Goal: Task Accomplishment & Management: Use online tool/utility

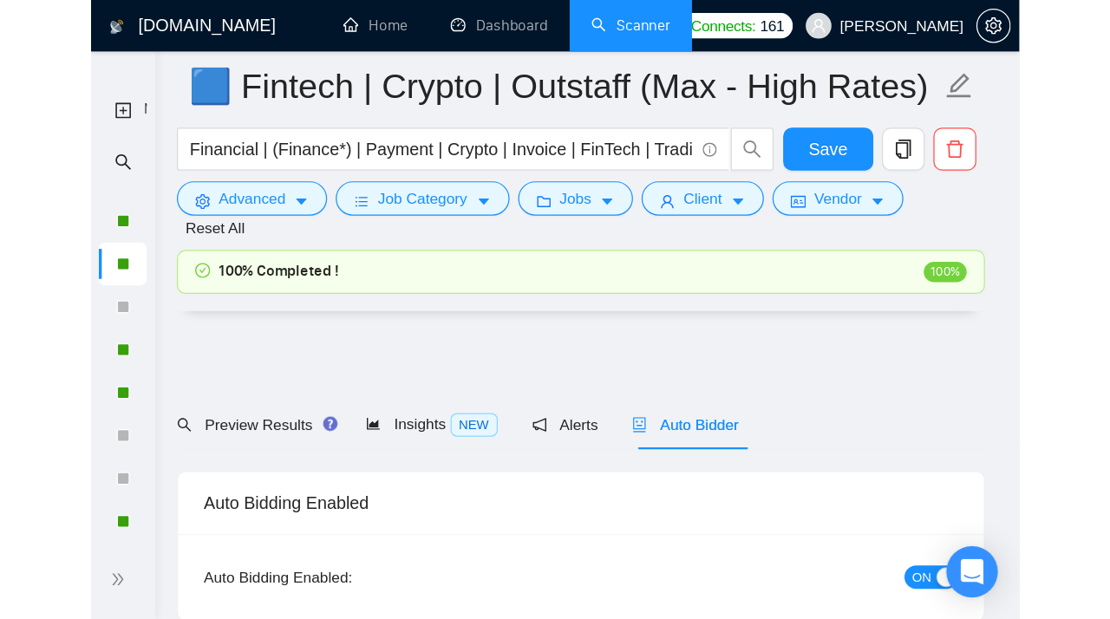
scroll to position [3090, 0]
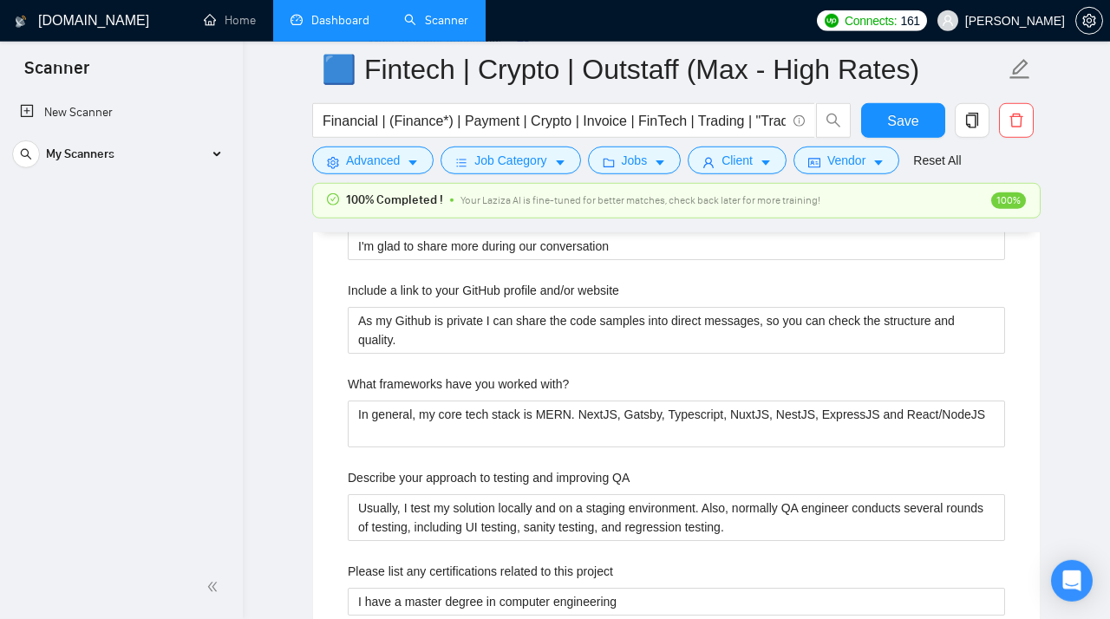
click at [335, 23] on link "Dashboard" at bounding box center [329, 20] width 79 height 15
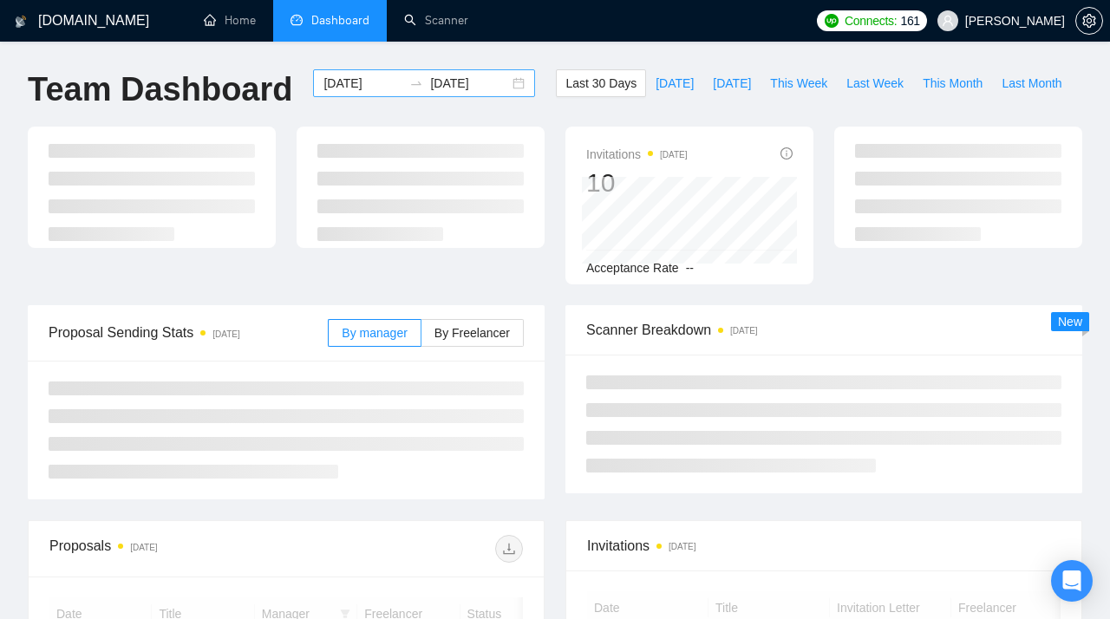
click at [502, 82] on div "[DATE] [DATE]" at bounding box center [424, 83] width 222 height 28
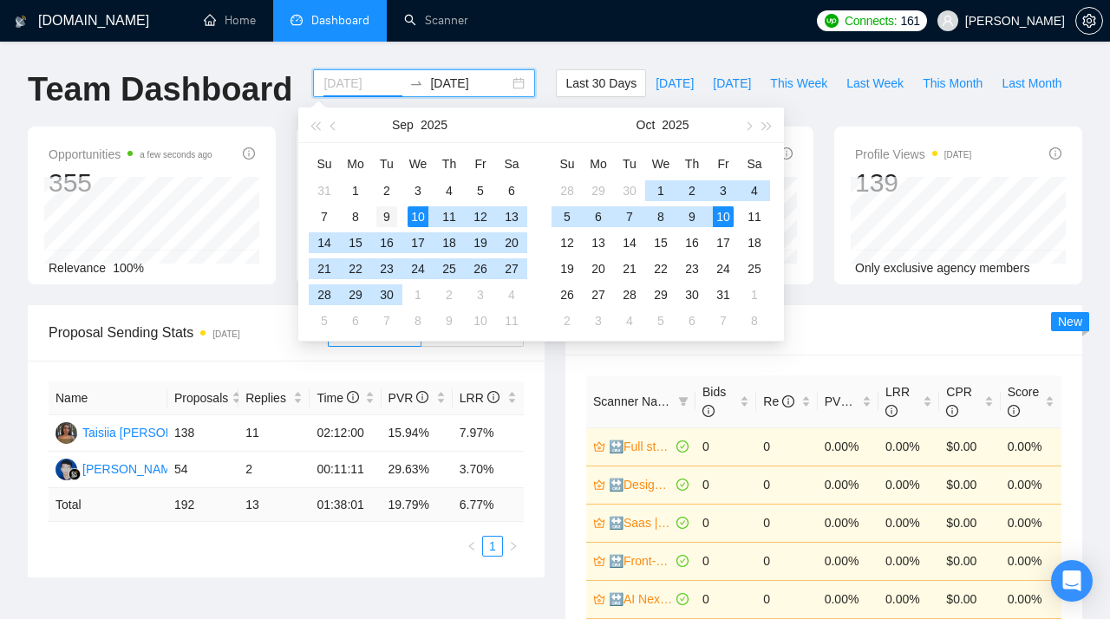
type input "[DATE]"
click at [388, 217] on div "9" at bounding box center [386, 216] width 21 height 21
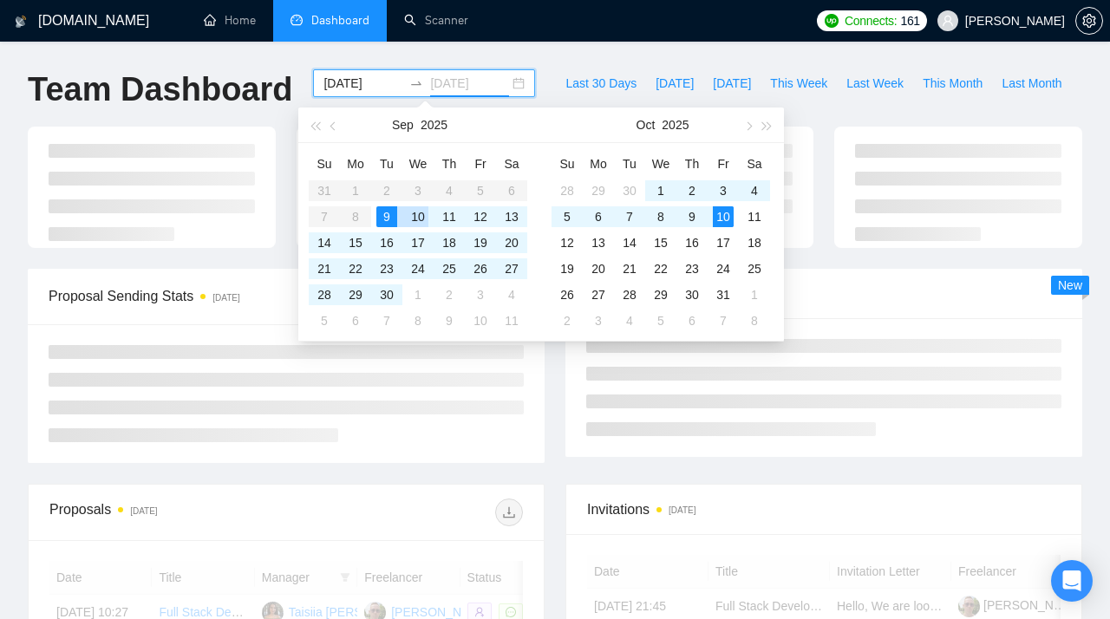
type input "[DATE]"
click at [412, 217] on div "10" at bounding box center [417, 216] width 21 height 21
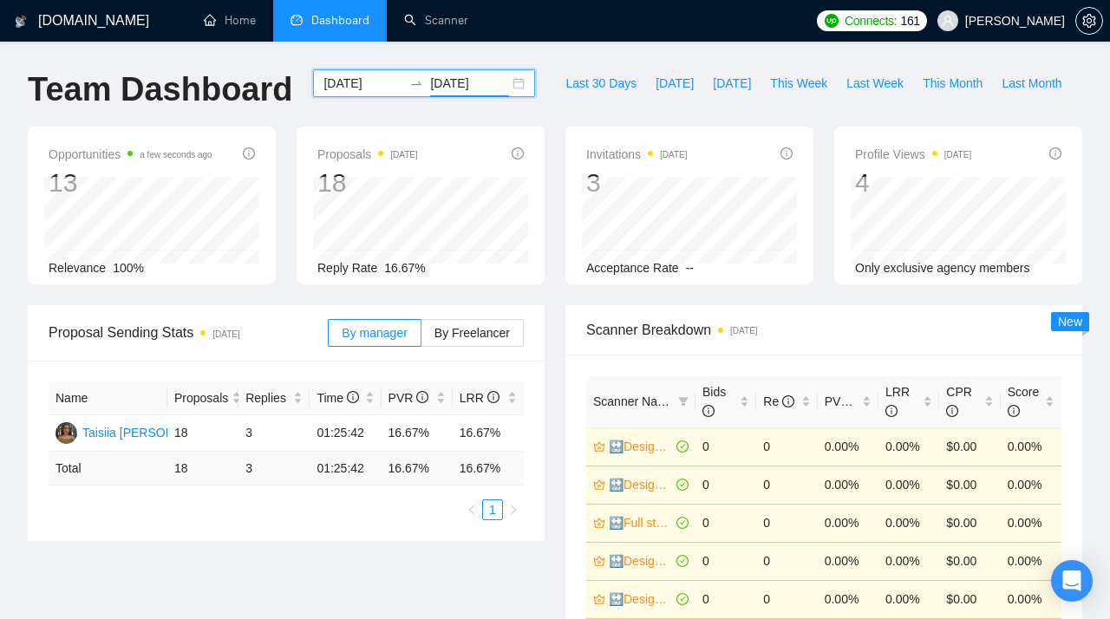
click at [503, 84] on div "[DATE] [DATE]" at bounding box center [424, 83] width 222 height 28
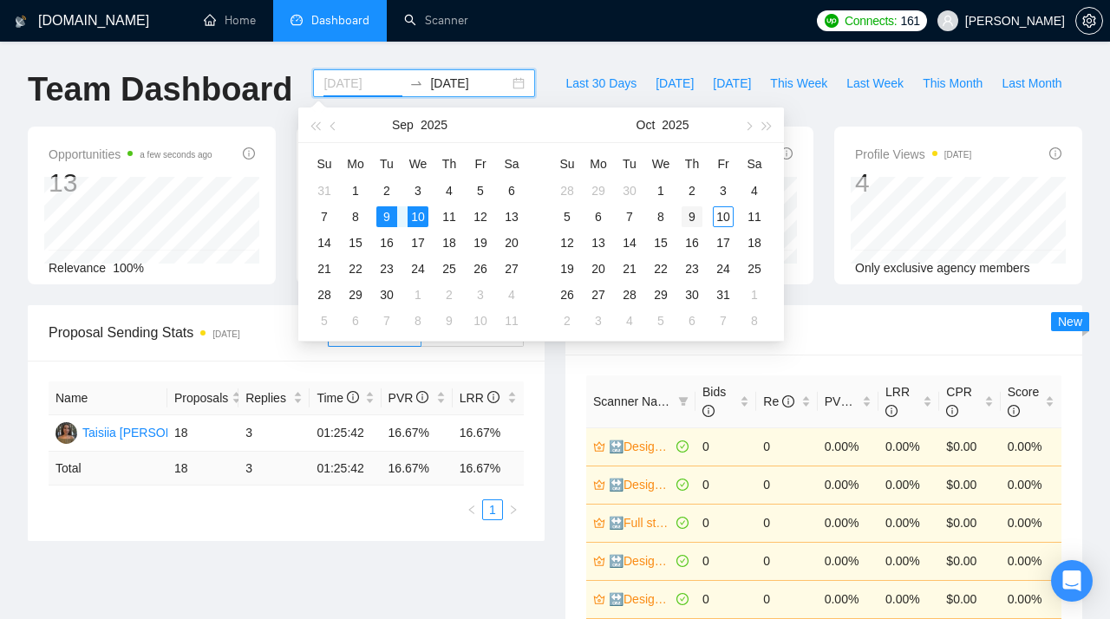
type input "[DATE]"
click at [694, 220] on div "9" at bounding box center [691, 216] width 21 height 21
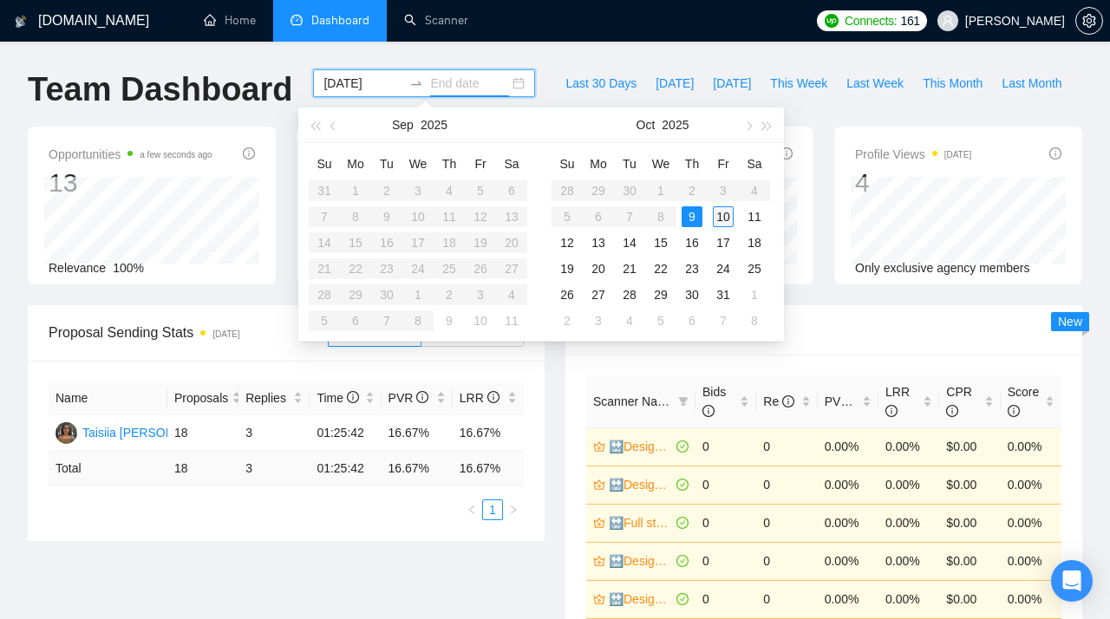
type input "[DATE]"
click at [717, 218] on div "10" at bounding box center [723, 216] width 21 height 21
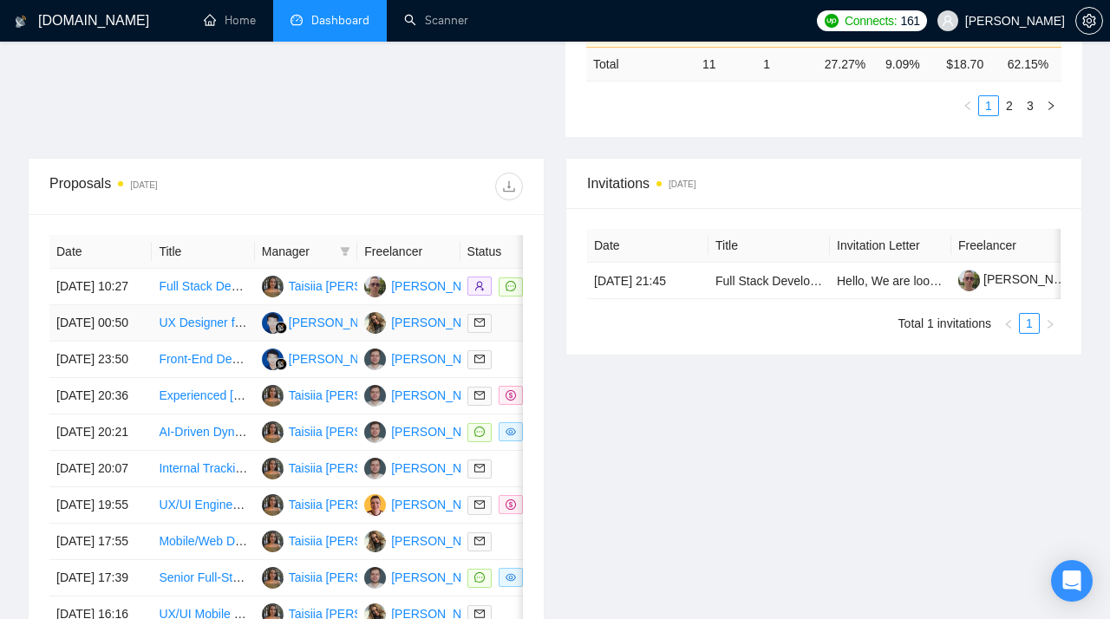
scroll to position [592, 0]
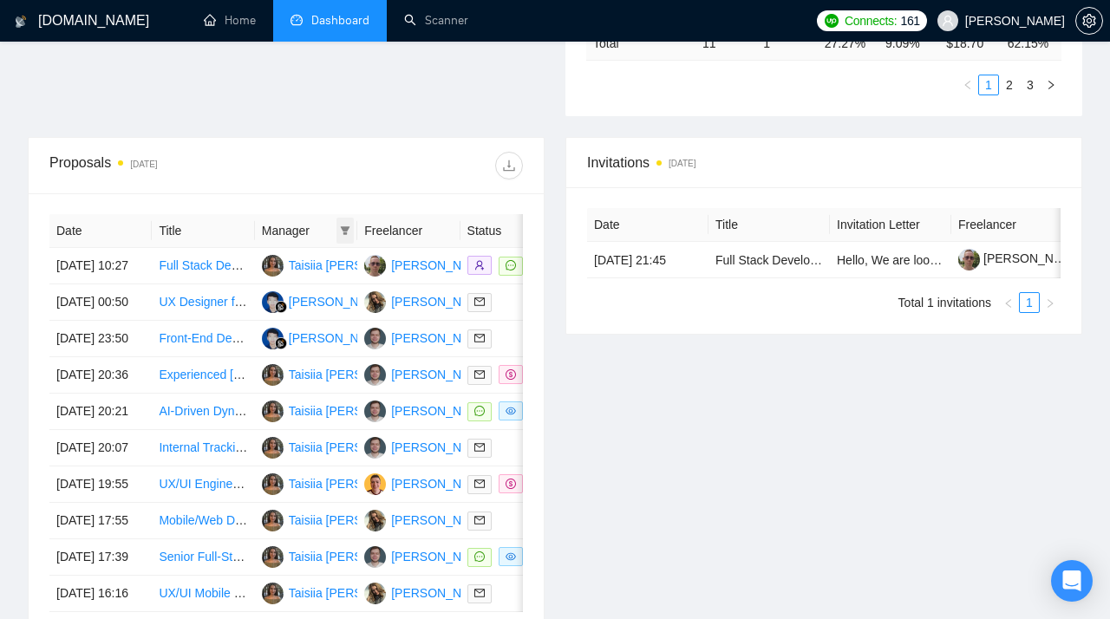
click at [347, 229] on icon "filter" at bounding box center [346, 230] width 10 height 9
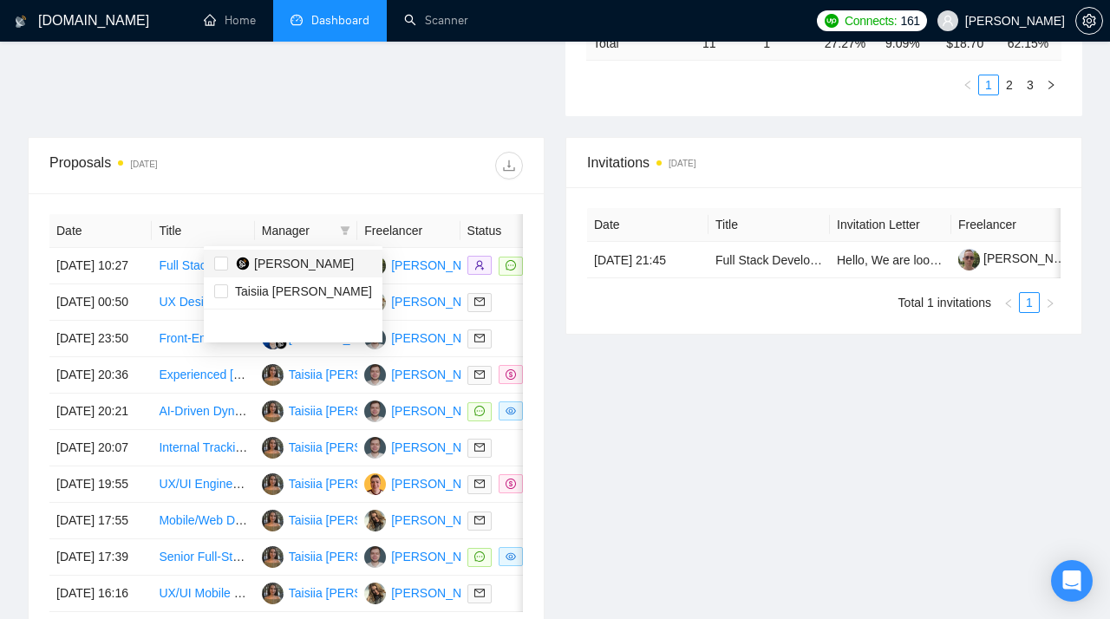
click at [279, 268] on span "[PERSON_NAME]" at bounding box center [304, 264] width 100 height 14
checkbox input "true"
click at [290, 157] on div at bounding box center [404, 166] width 237 height 28
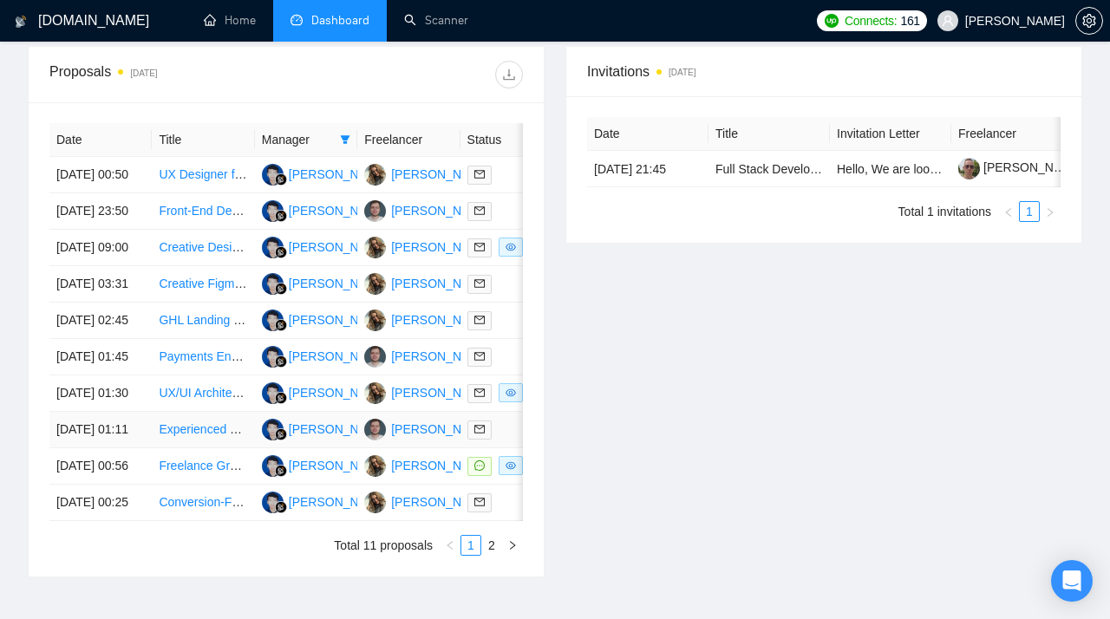
scroll to position [684, 0]
click at [186, 253] on link "Creative Designer for Product Landing Page" at bounding box center [278, 246] width 238 height 14
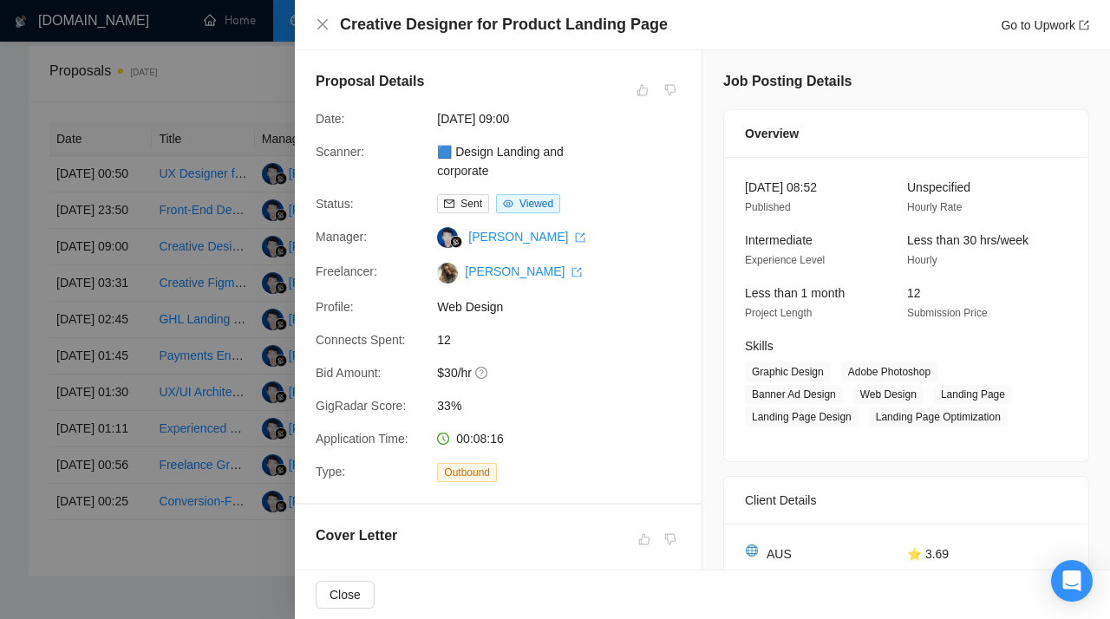
click at [272, 126] on div at bounding box center [555, 309] width 1110 height 619
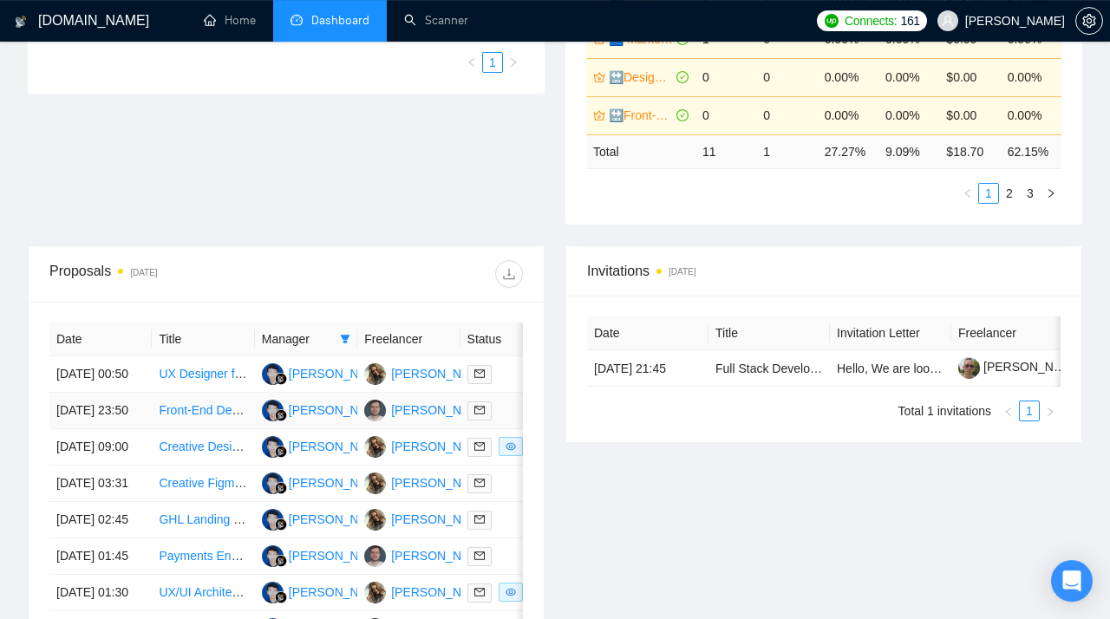
scroll to position [479, 0]
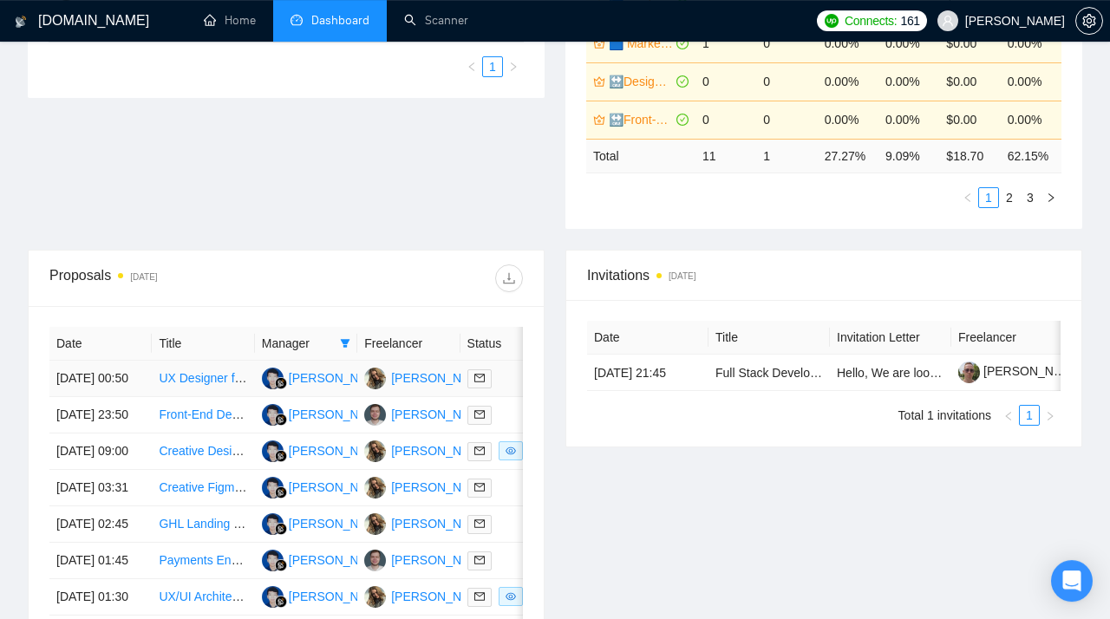
click at [204, 384] on link "UX Designer for Real Estate Web Application" at bounding box center [280, 378] width 243 height 14
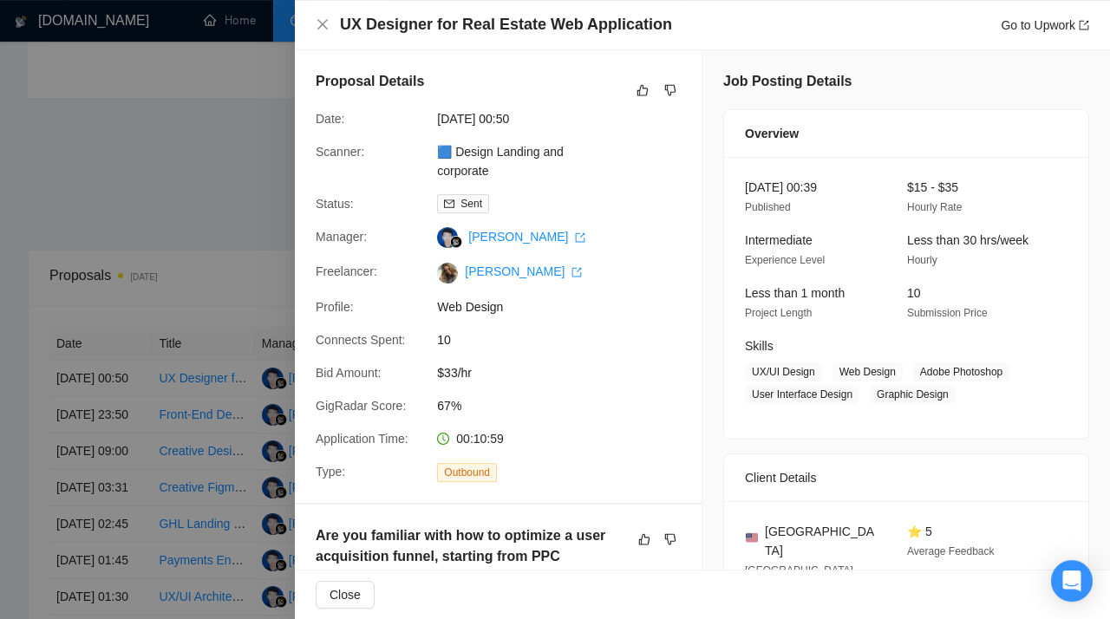
click at [199, 241] on div at bounding box center [555, 309] width 1110 height 619
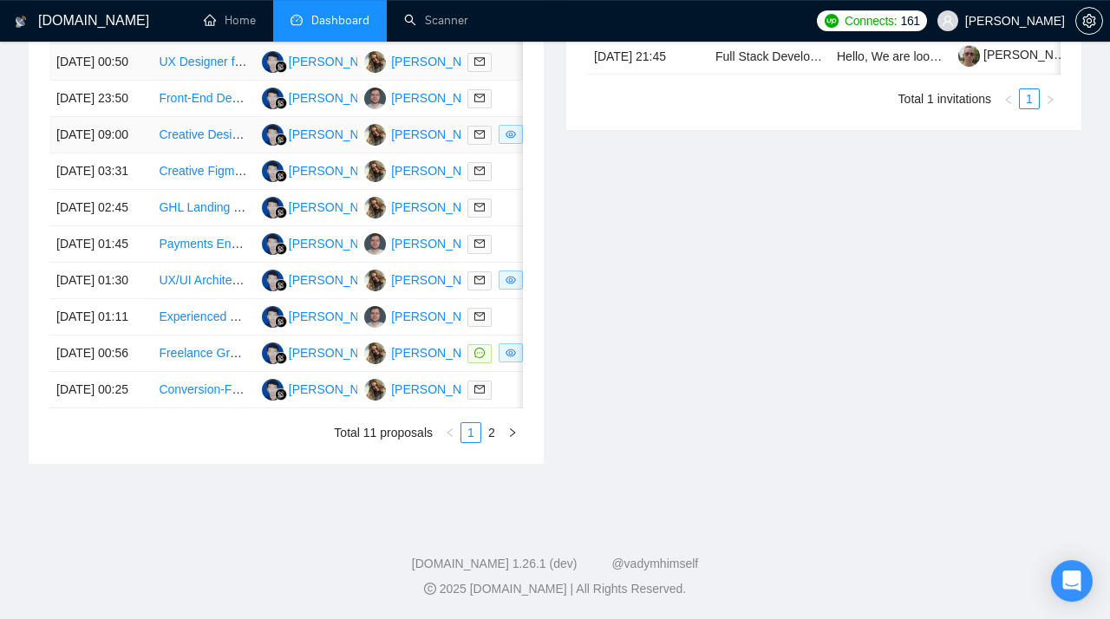
scroll to position [852, 0]
click at [491, 442] on link "2" at bounding box center [491, 432] width 19 height 19
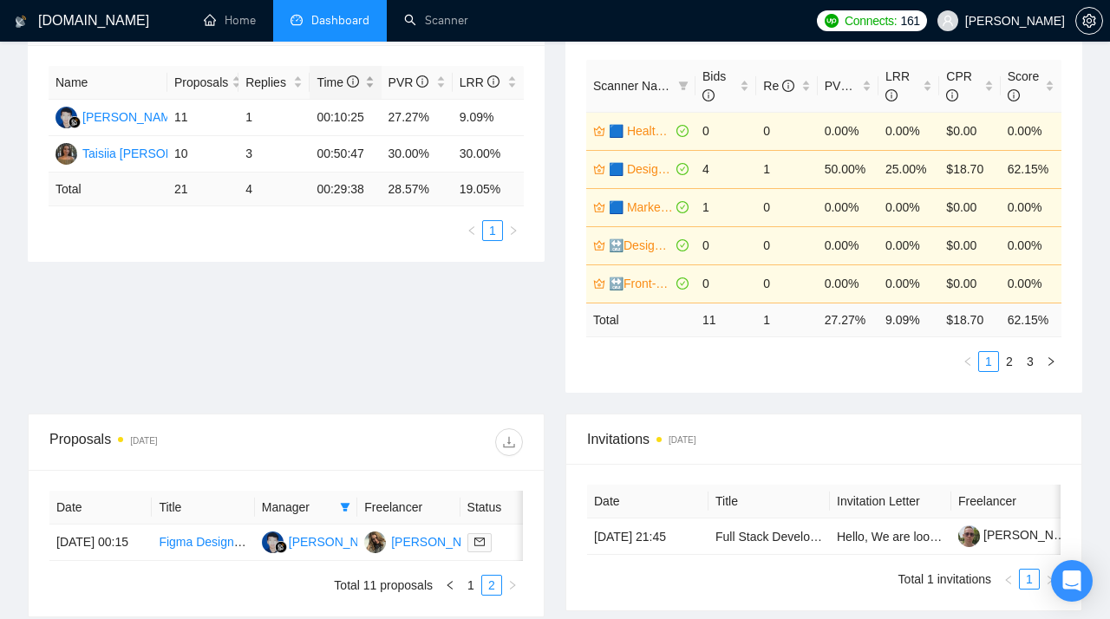
scroll to position [485, 0]
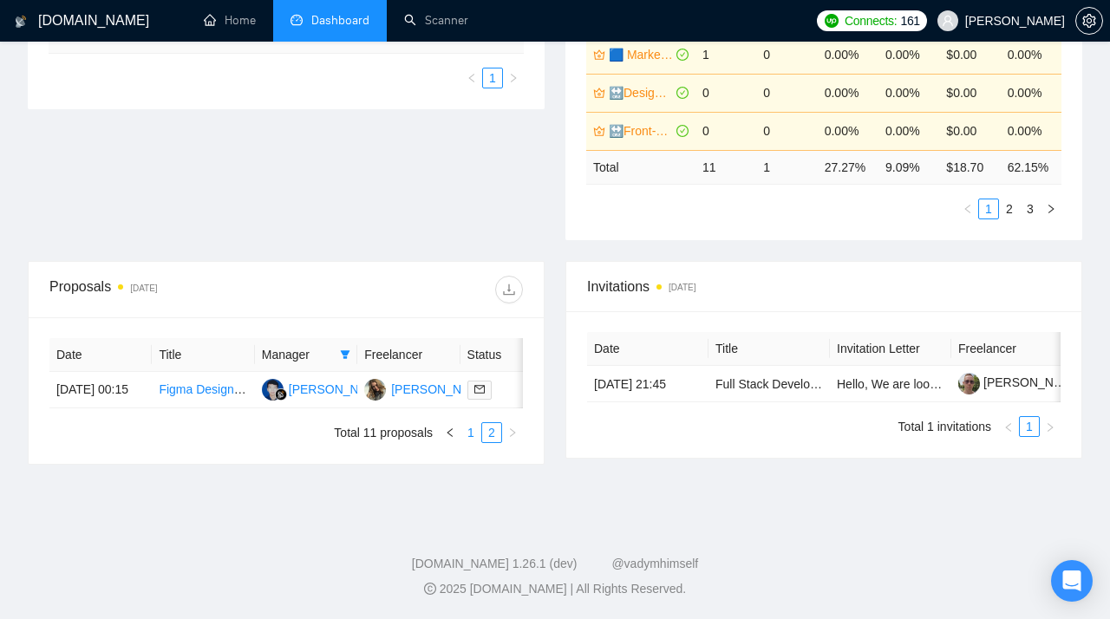
click at [467, 428] on link "1" at bounding box center [470, 432] width 19 height 19
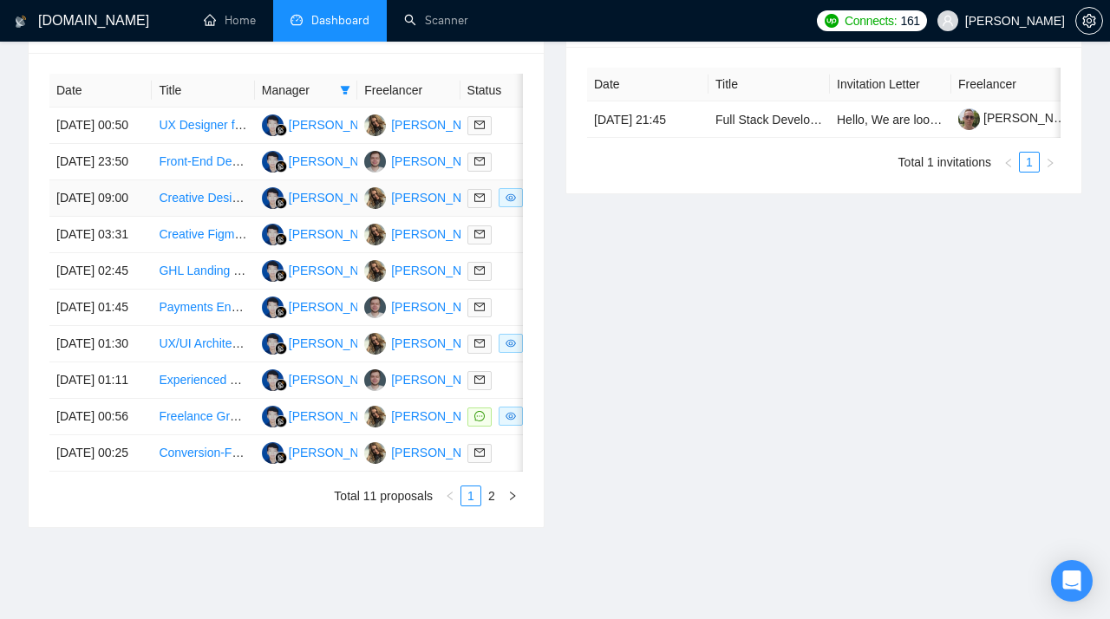
scroll to position [713, 0]
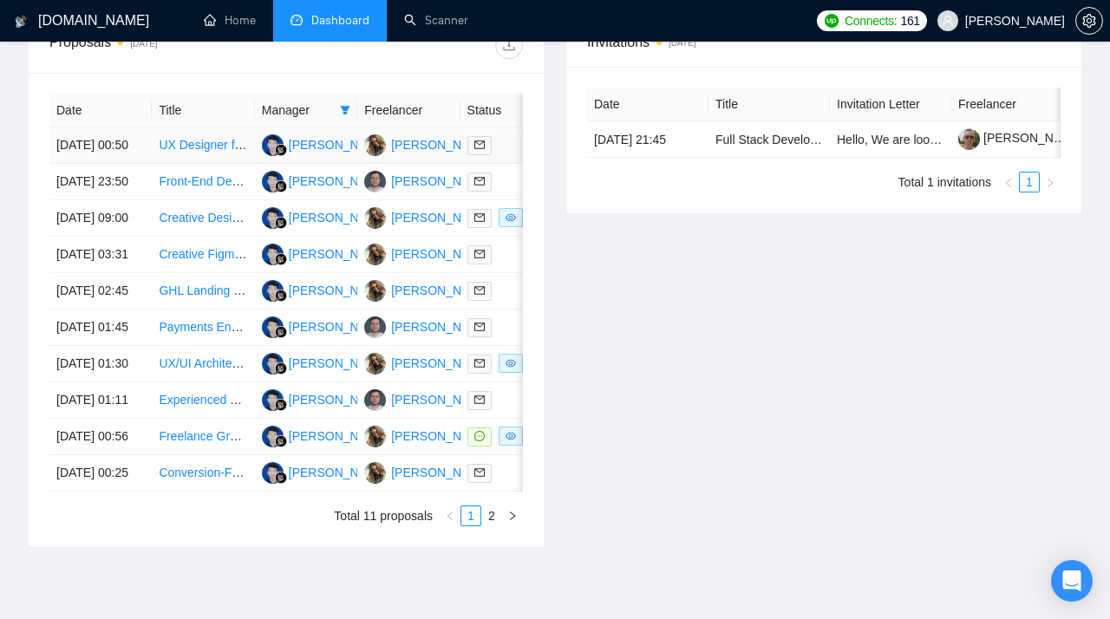
click at [200, 152] on link "UX Designer for Real Estate Web Application" at bounding box center [280, 145] width 243 height 14
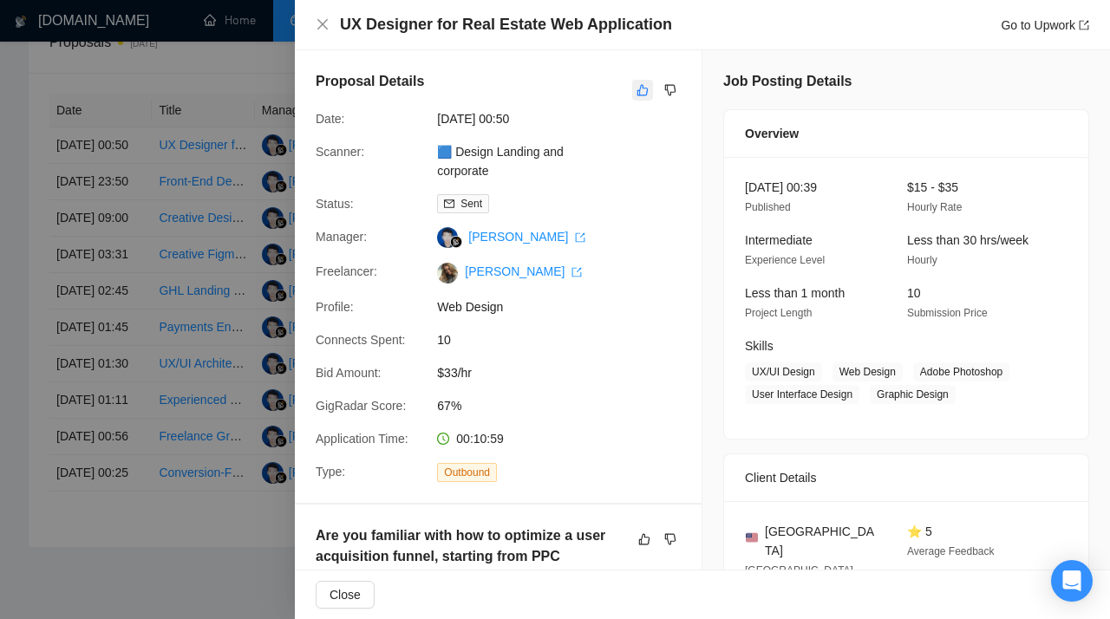
click at [642, 92] on icon "like" at bounding box center [642, 90] width 12 height 14
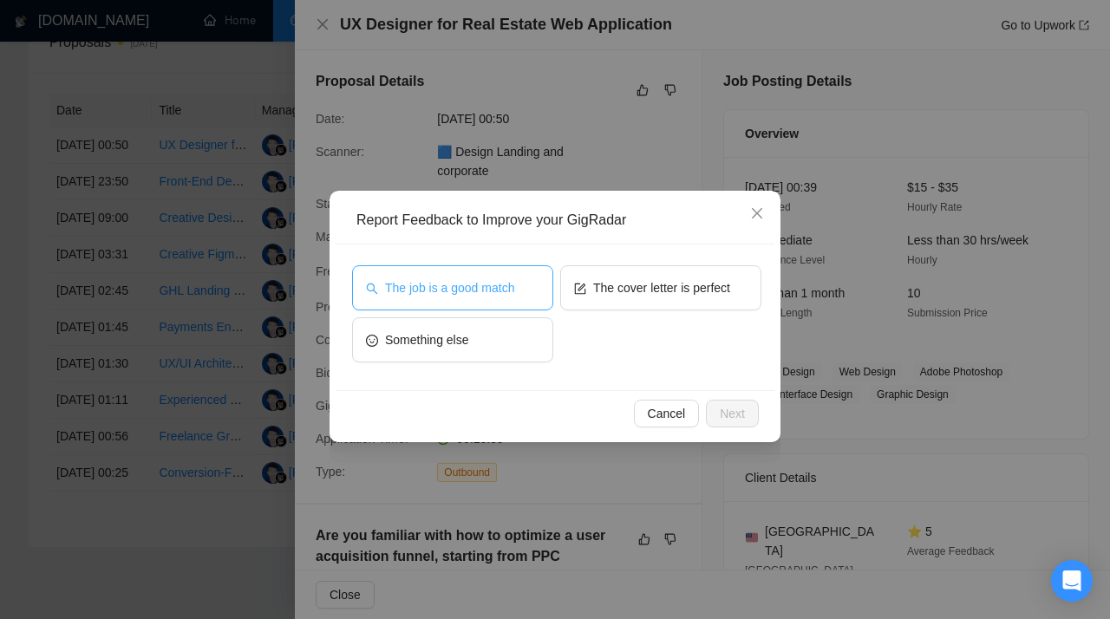
click at [453, 277] on button "The job is a good match" at bounding box center [452, 287] width 201 height 45
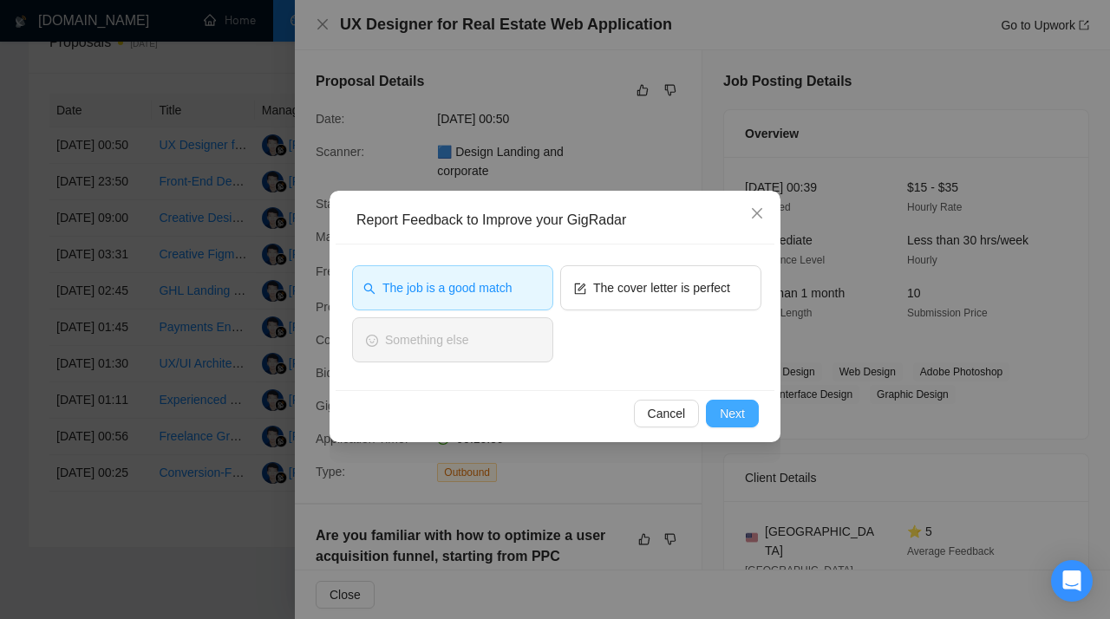
click at [728, 415] on span "Next" at bounding box center [732, 413] width 25 height 19
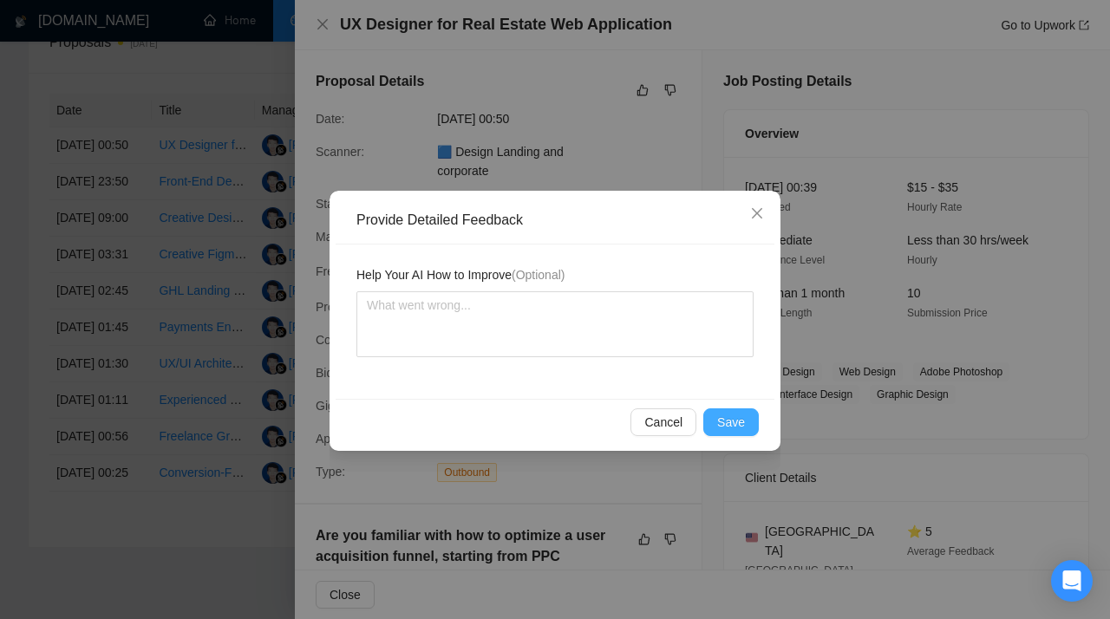
click at [724, 416] on span "Save" at bounding box center [731, 422] width 28 height 19
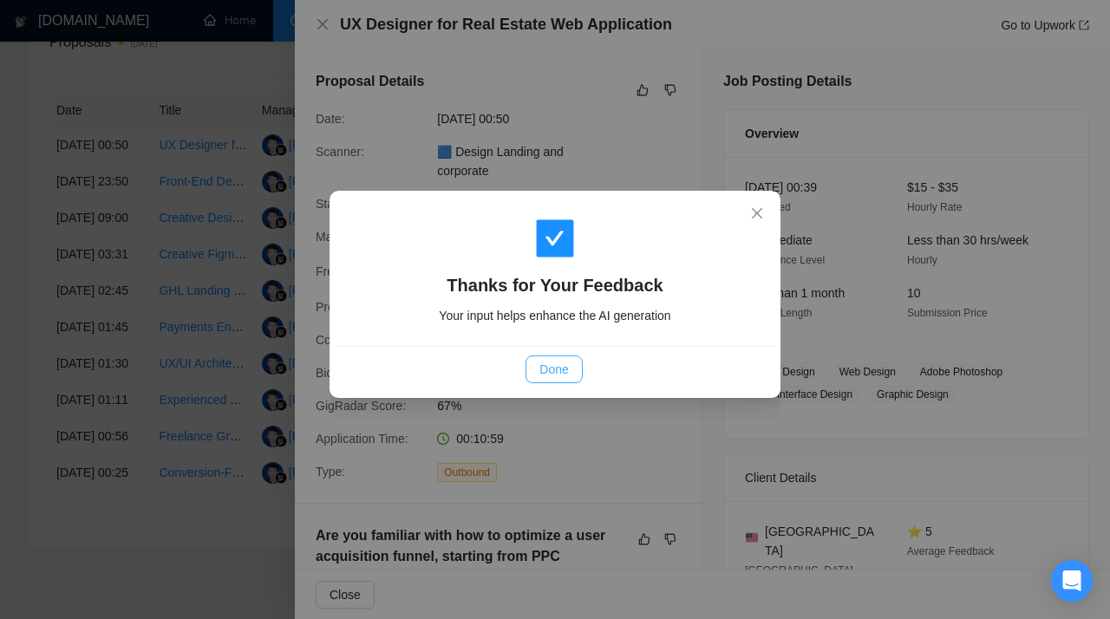
click at [550, 369] on span "Done" at bounding box center [553, 369] width 29 height 19
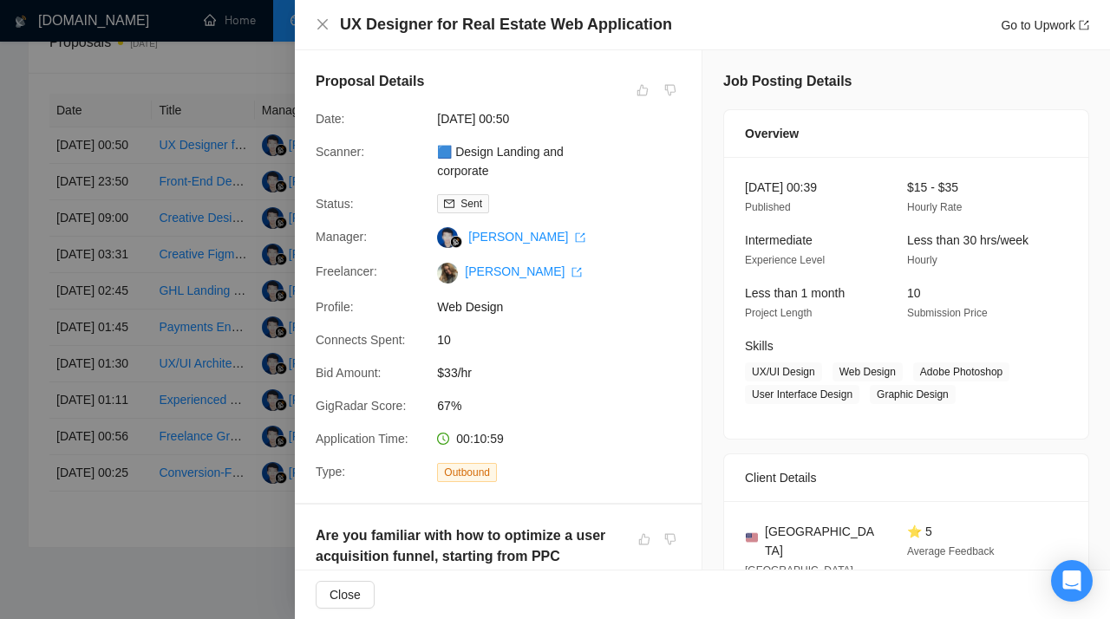
click at [216, 205] on div at bounding box center [555, 309] width 1110 height 619
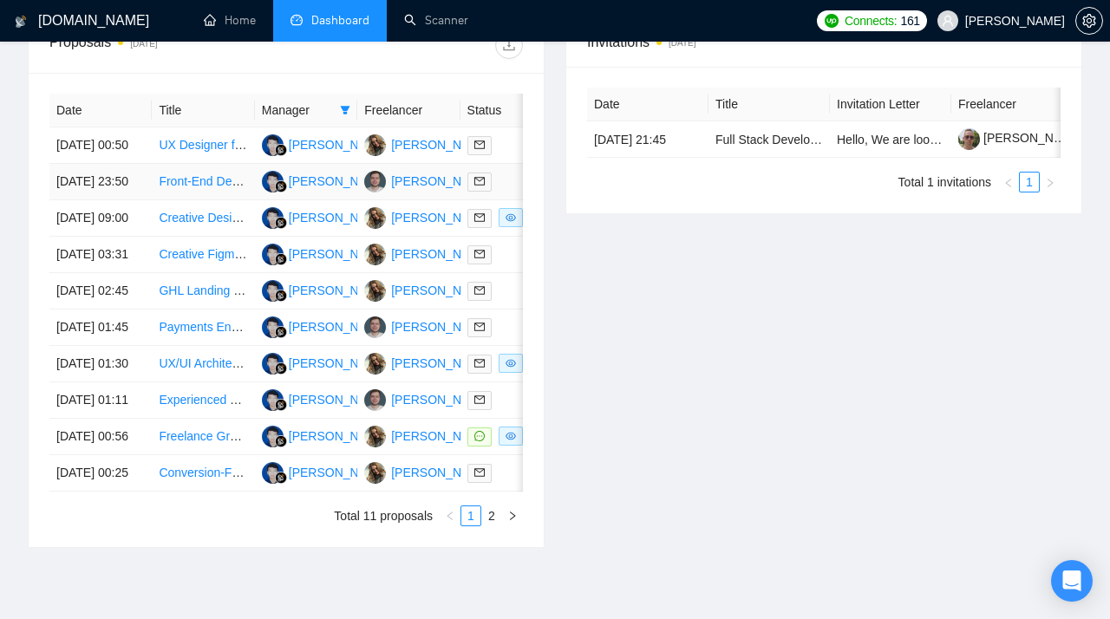
click at [195, 188] on link "Front-End Developer (React, TypeScript, Next.js, NX, Tailwind, Storybook)" at bounding box center [358, 181] width 398 height 14
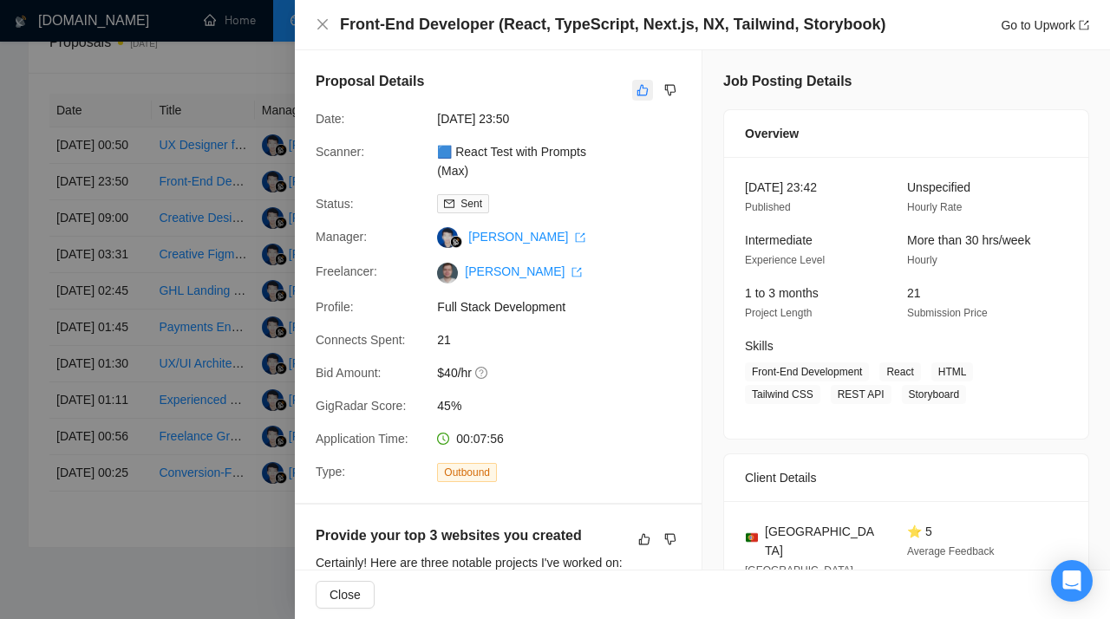
click at [641, 94] on icon "like" at bounding box center [642, 90] width 12 height 14
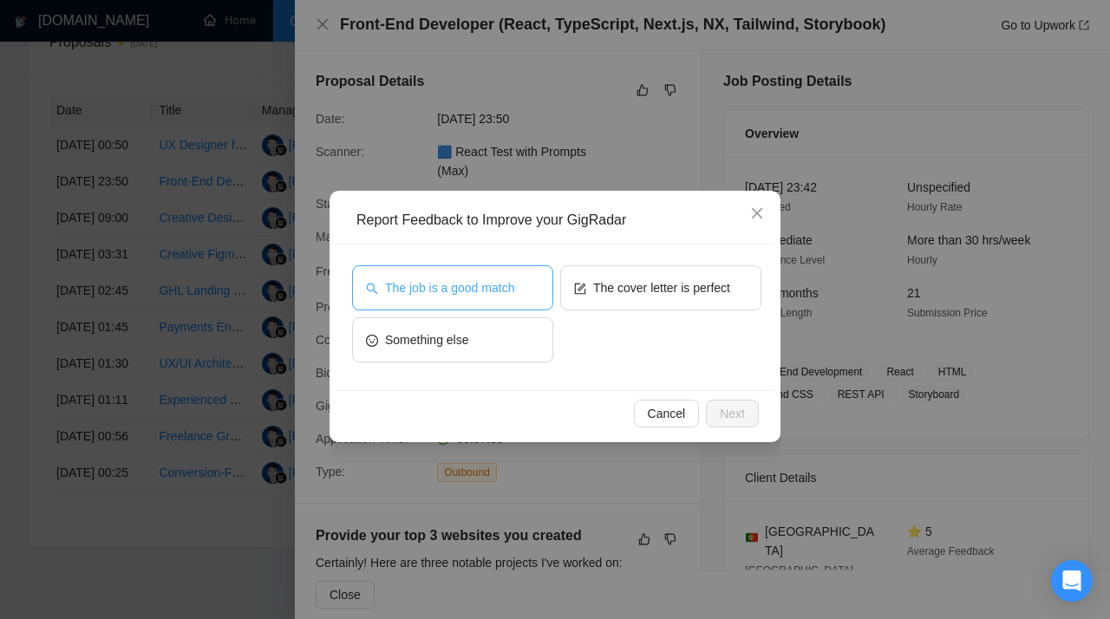
click at [455, 295] on span "The job is a good match" at bounding box center [449, 287] width 129 height 19
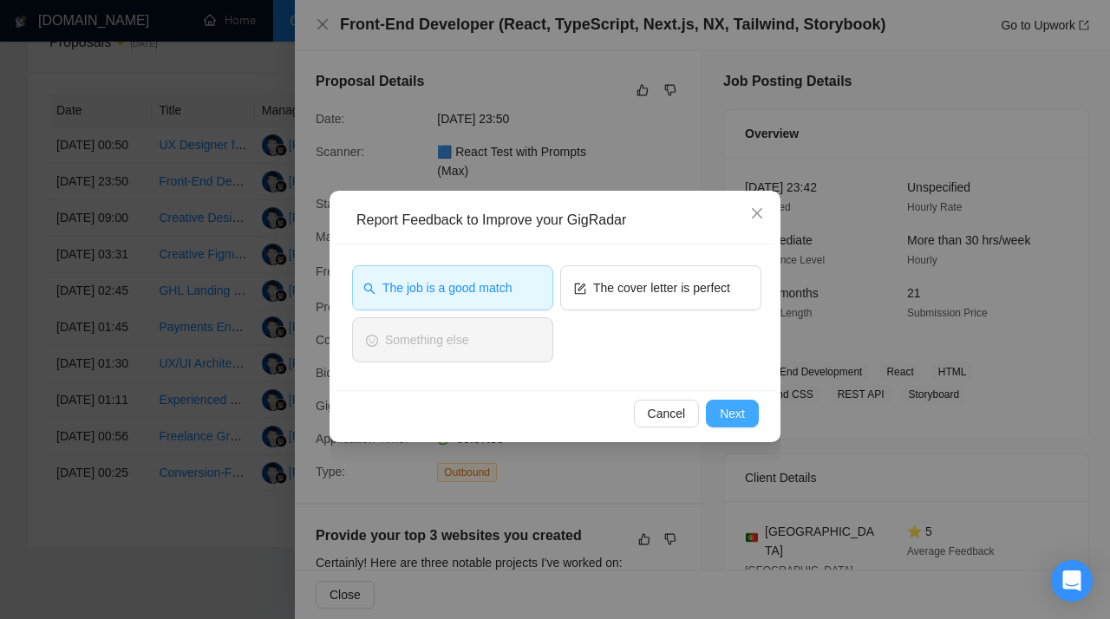
click at [730, 416] on span "Next" at bounding box center [732, 413] width 25 height 19
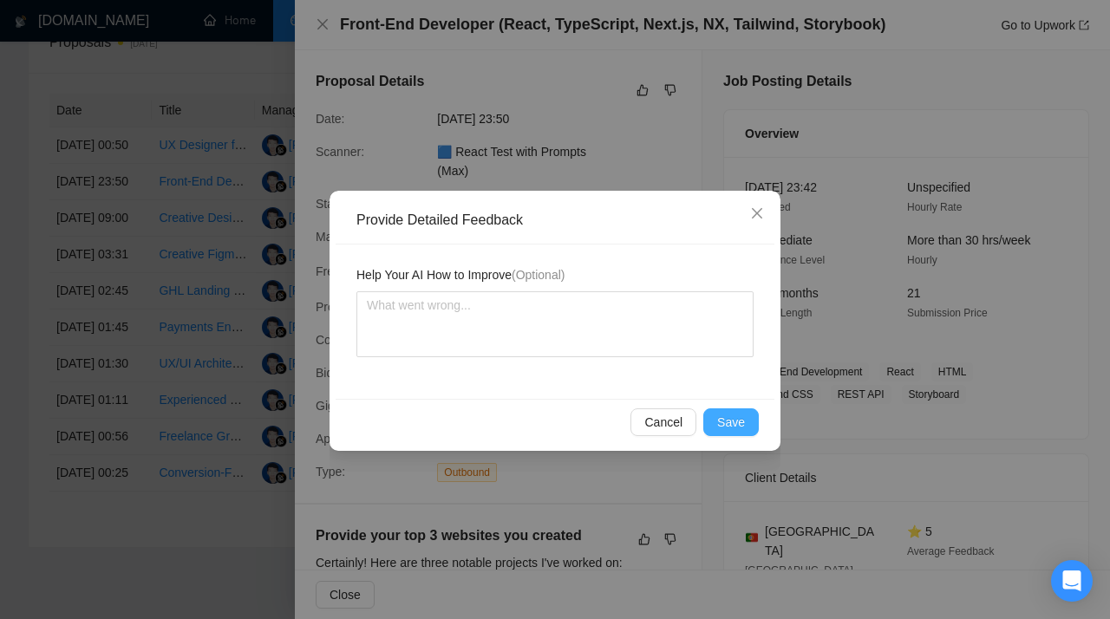
click at [729, 427] on span "Save" at bounding box center [731, 422] width 28 height 19
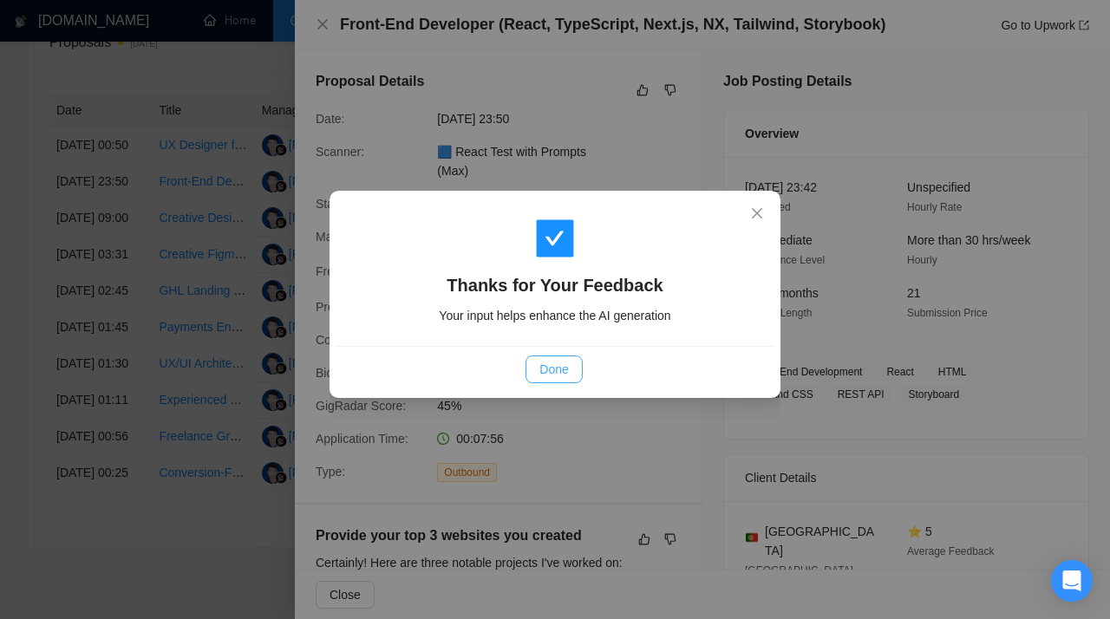
click at [545, 360] on button "Done" at bounding box center [553, 369] width 56 height 28
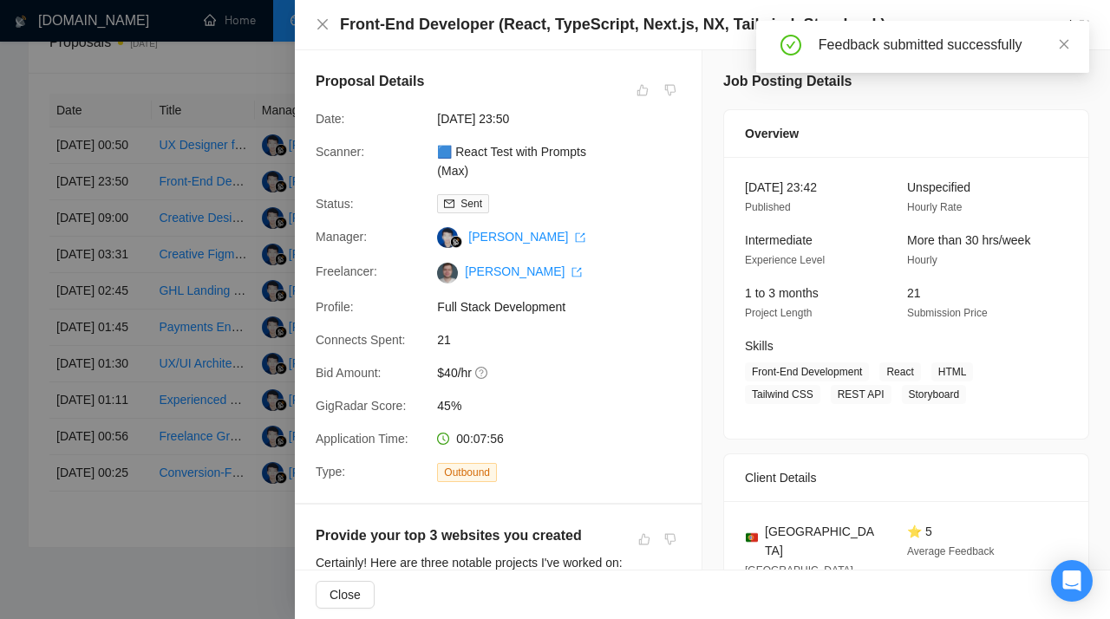
click at [134, 225] on div at bounding box center [555, 309] width 1110 height 619
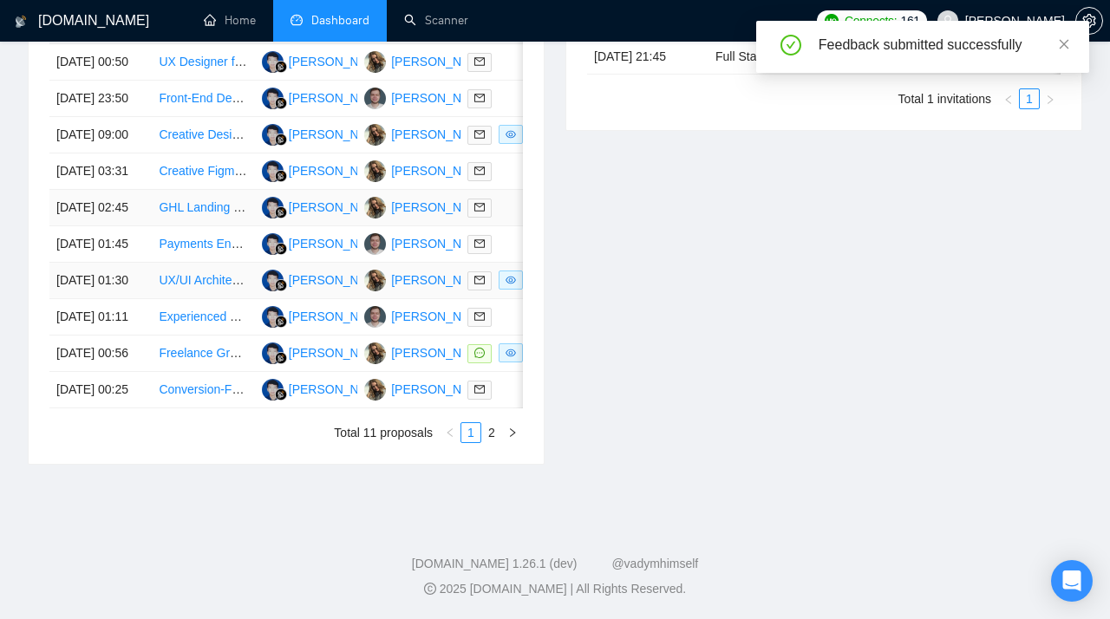
scroll to position [823, 0]
click at [191, 360] on link "Freelance Graphic Designer (AI-Accelerated, Landing Pages & Interactive Webpage…" at bounding box center [390, 353] width 463 height 14
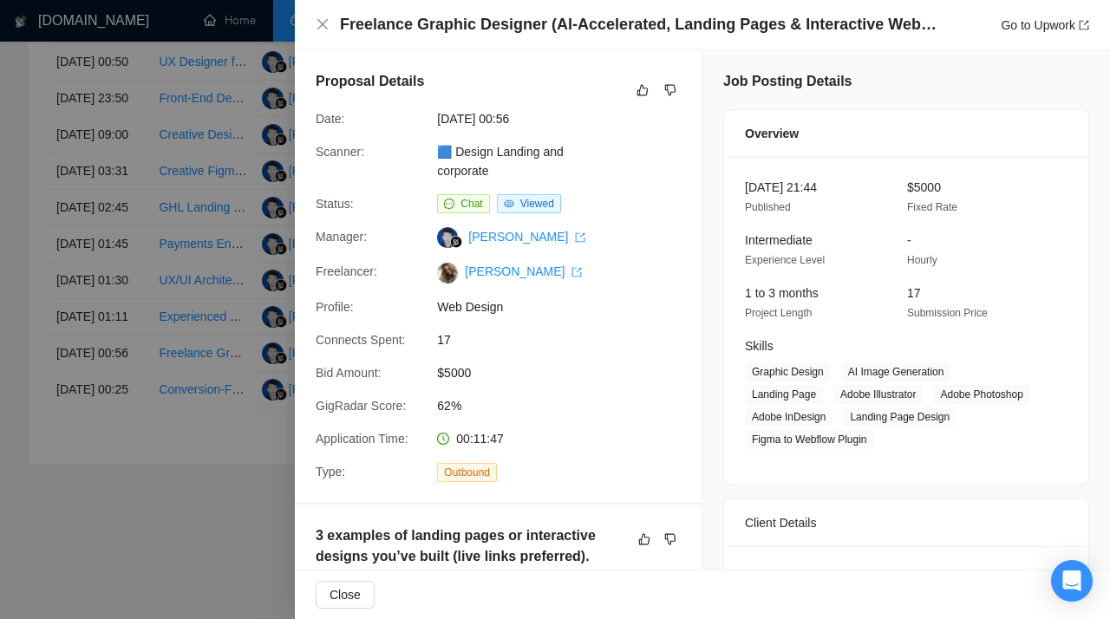
click at [179, 271] on div at bounding box center [555, 309] width 1110 height 619
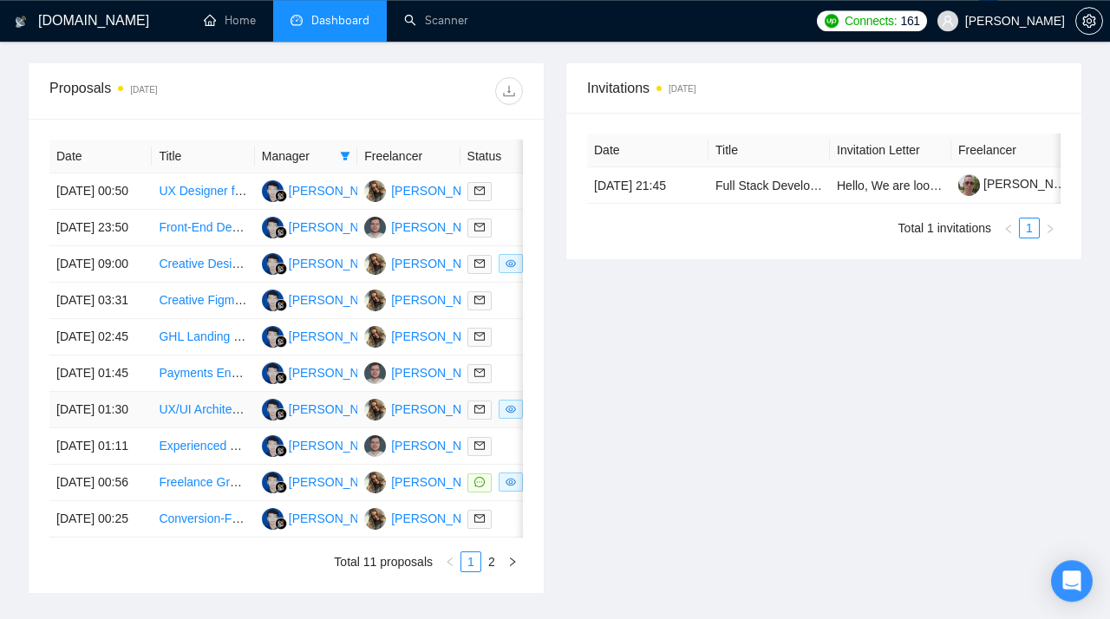
scroll to position [961, 0]
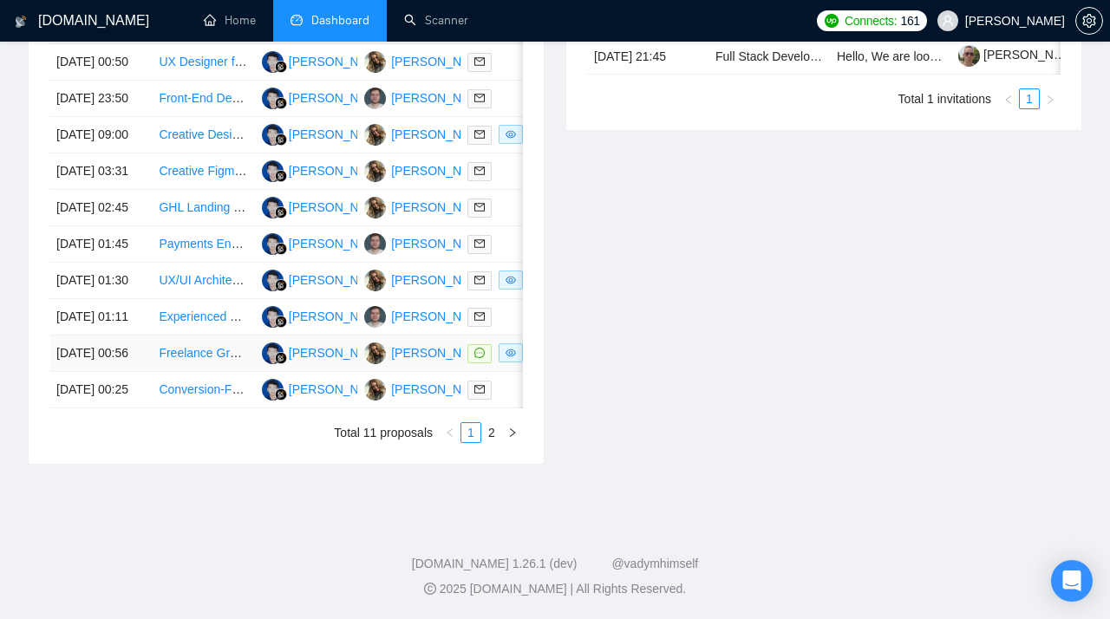
click at [191, 346] on link "Freelance Graphic Designer (AI-Accelerated, Landing Pages & Interactive Webpage…" at bounding box center [390, 353] width 463 height 14
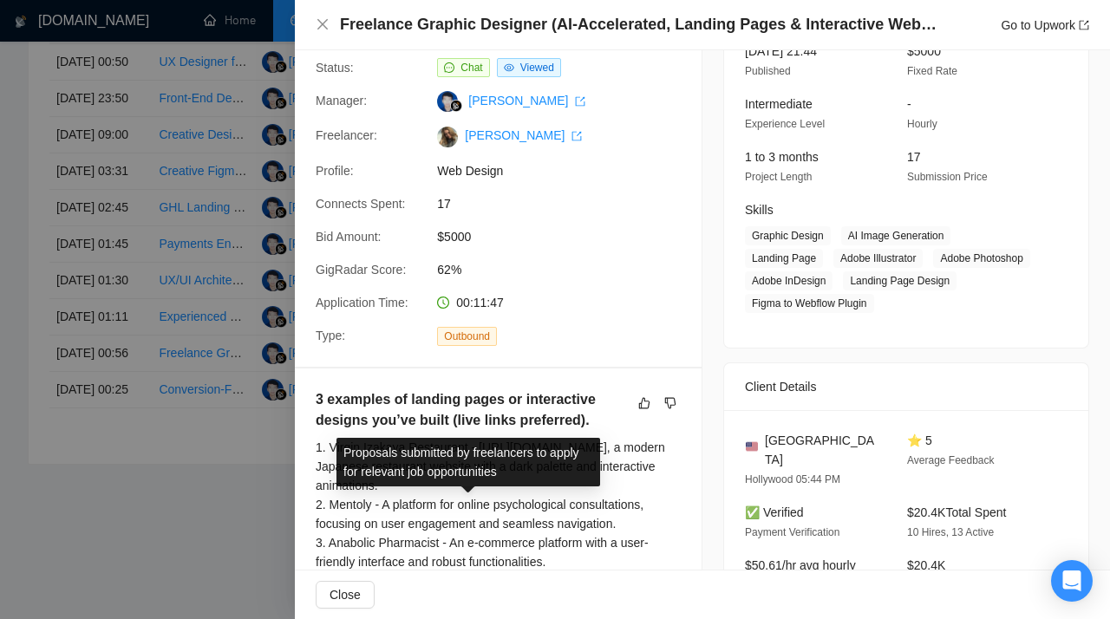
scroll to position [0, 0]
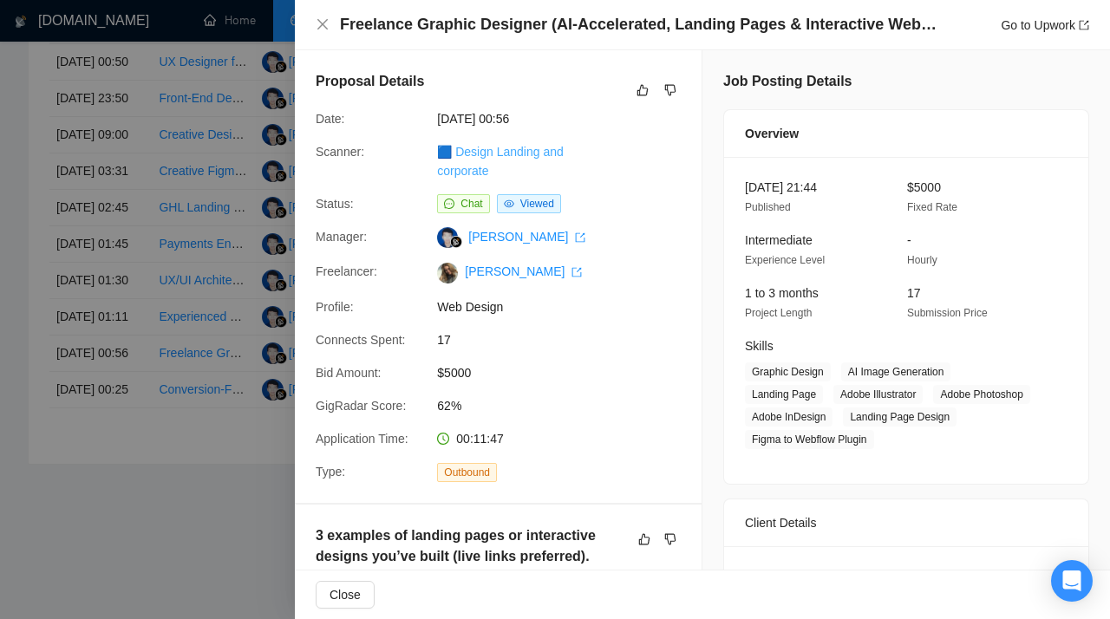
click at [505, 150] on link "🟦 Design Landing and corporate" at bounding box center [500, 161] width 126 height 33
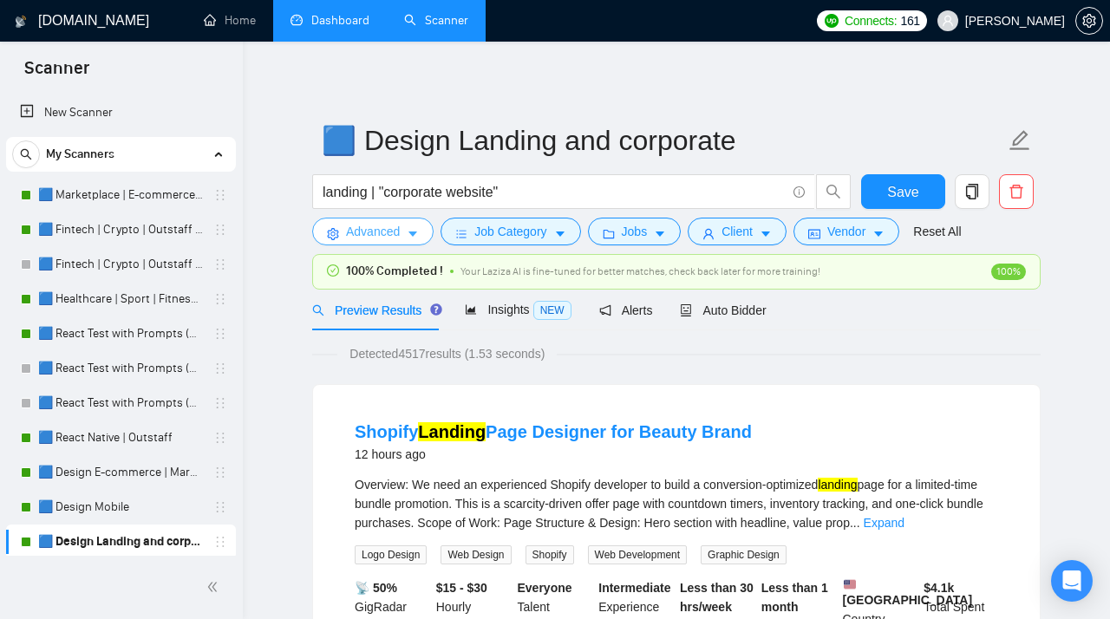
click at [403, 243] on button "Advanced" at bounding box center [372, 232] width 121 height 28
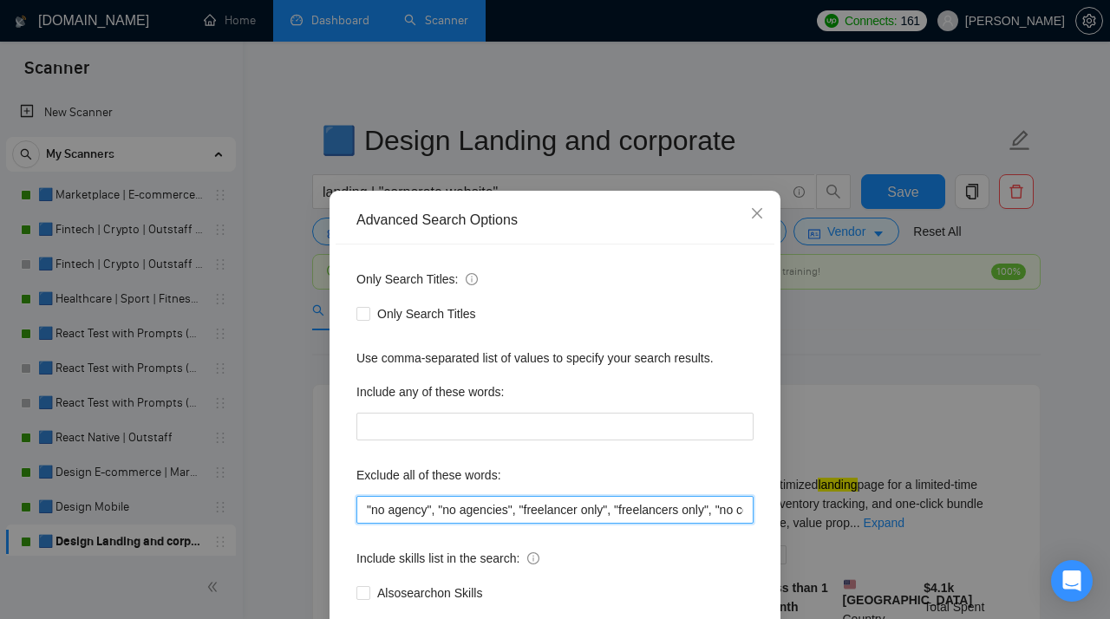
click at [420, 499] on input ""no agency", "no agencies", "freelancer only", "freelancers only", "no company"…" at bounding box center [554, 510] width 397 height 28
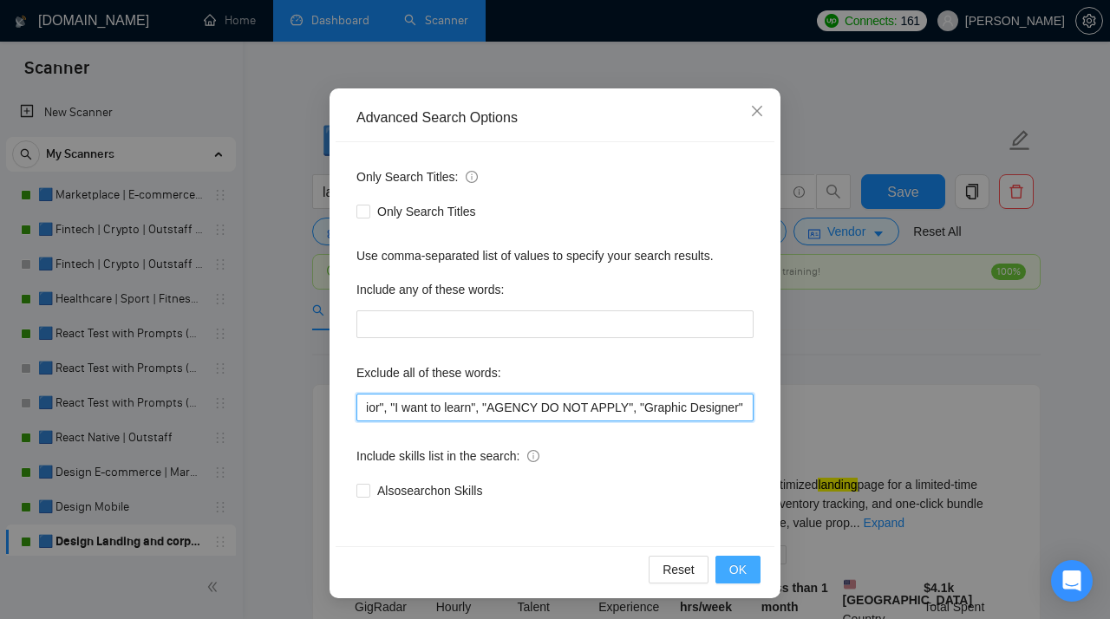
type input ""no agency", "no agencies", "freelancer only", "freelancers only", "no company"…"
click at [733, 499] on span "OK" at bounding box center [737, 569] width 17 height 19
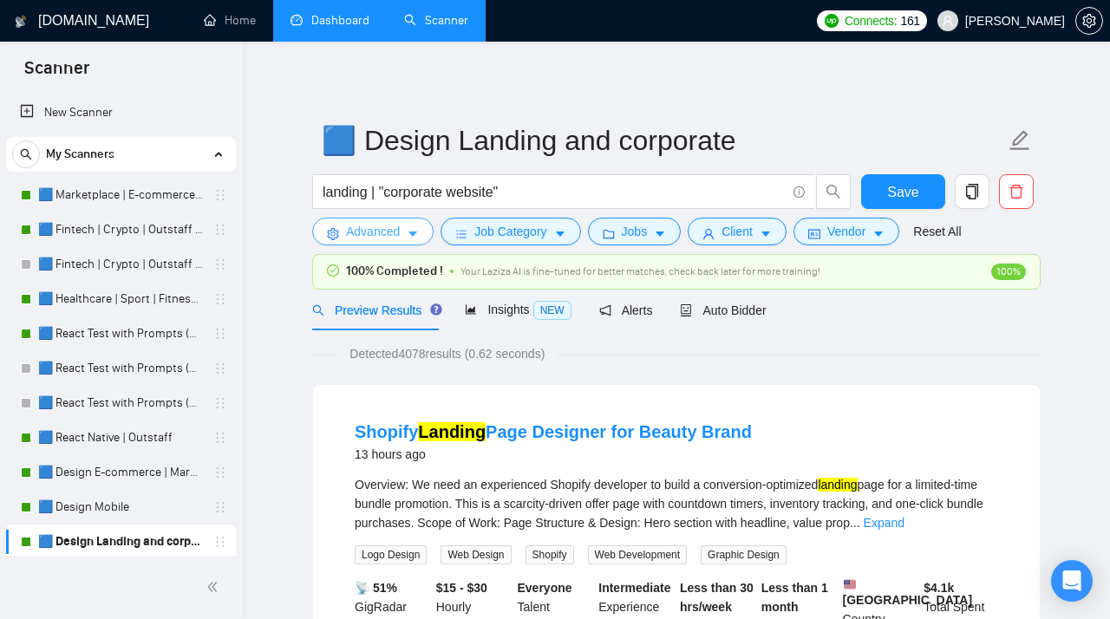
scroll to position [0, 0]
click at [749, 192] on span "Save" at bounding box center [902, 192] width 31 height 22
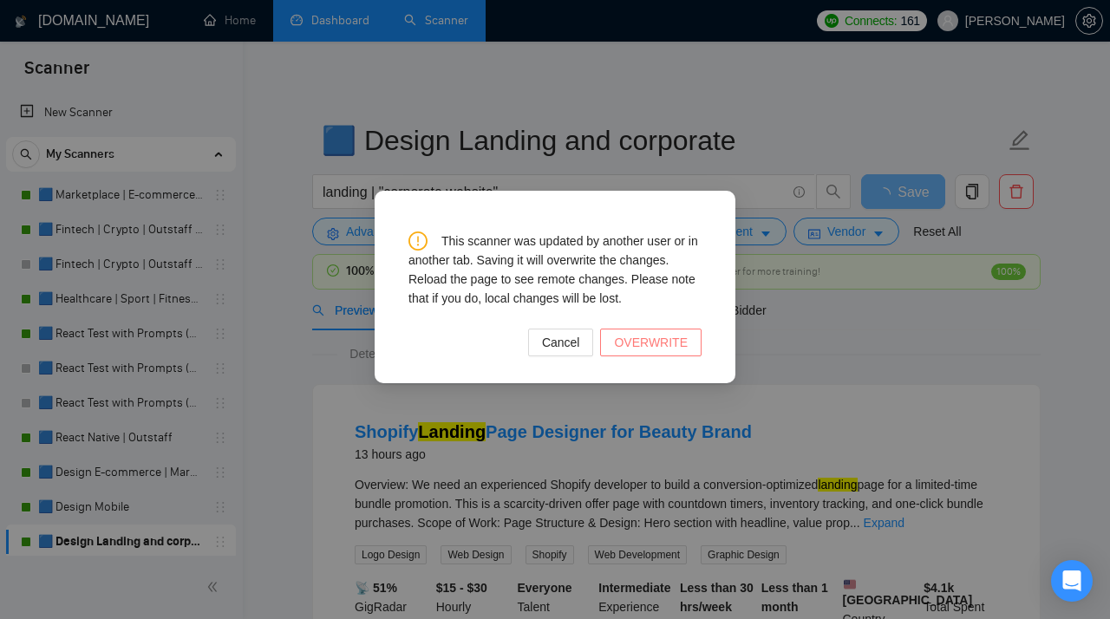
click at [632, 348] on span "OVERWRITE" at bounding box center [651, 342] width 74 height 19
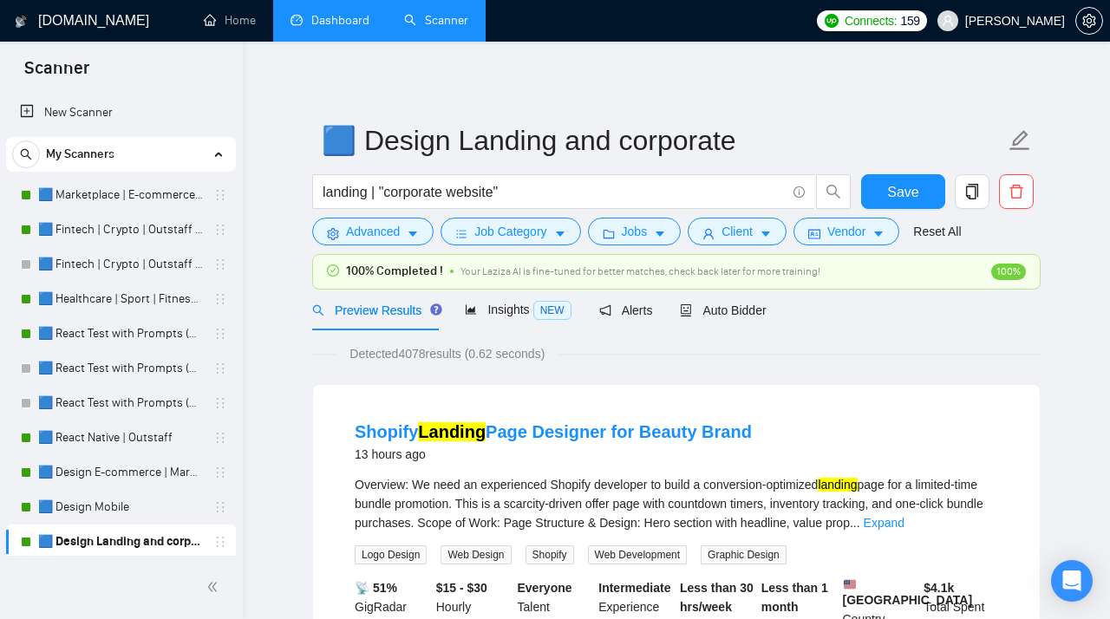
click at [343, 15] on link "Dashboard" at bounding box center [329, 20] width 79 height 15
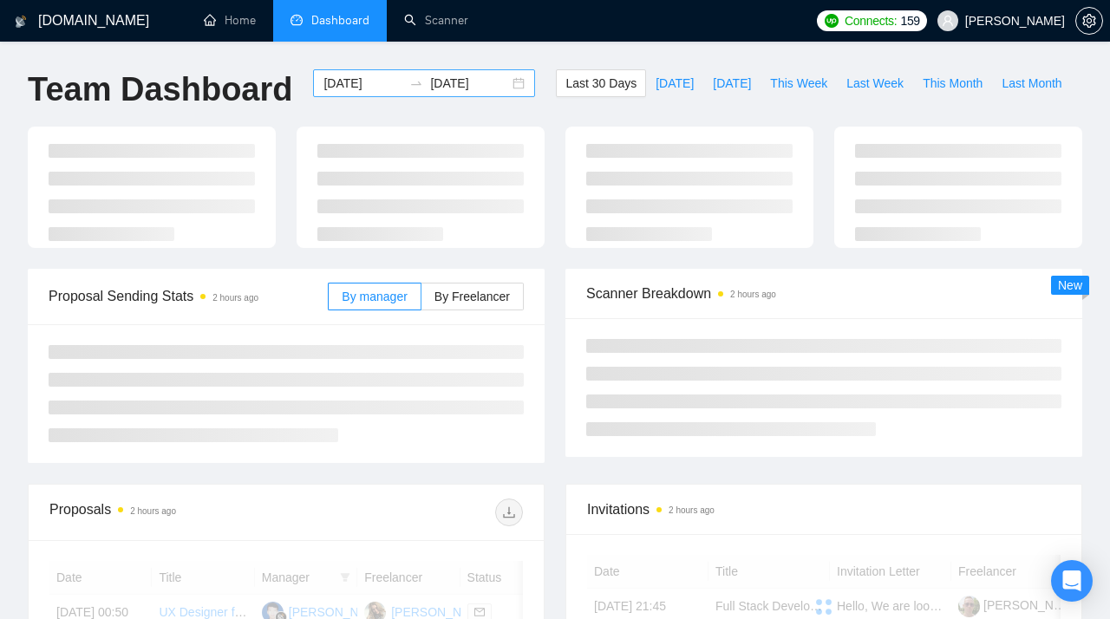
click at [505, 83] on div "[DATE] [DATE]" at bounding box center [424, 83] width 222 height 28
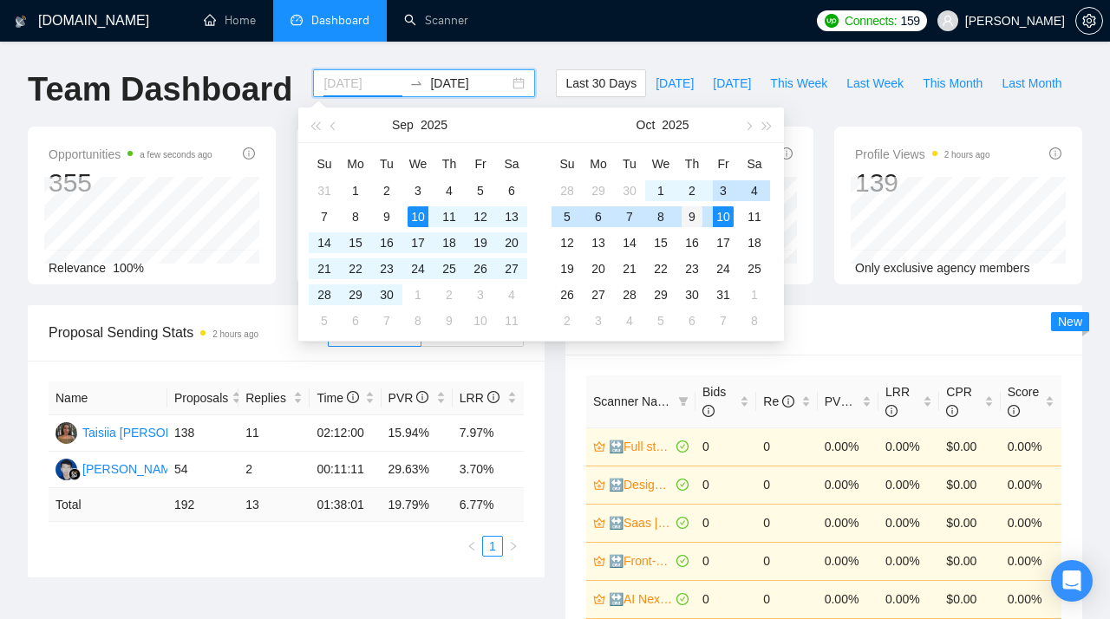
type input "[DATE]"
click at [692, 222] on div "9" at bounding box center [691, 216] width 21 height 21
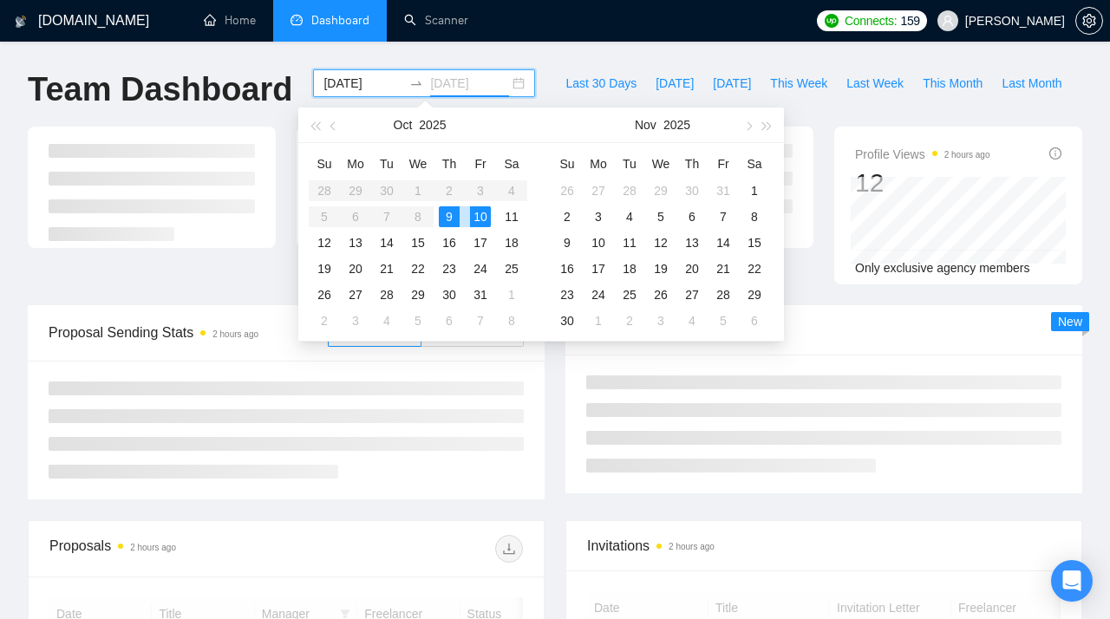
type input "[DATE]"
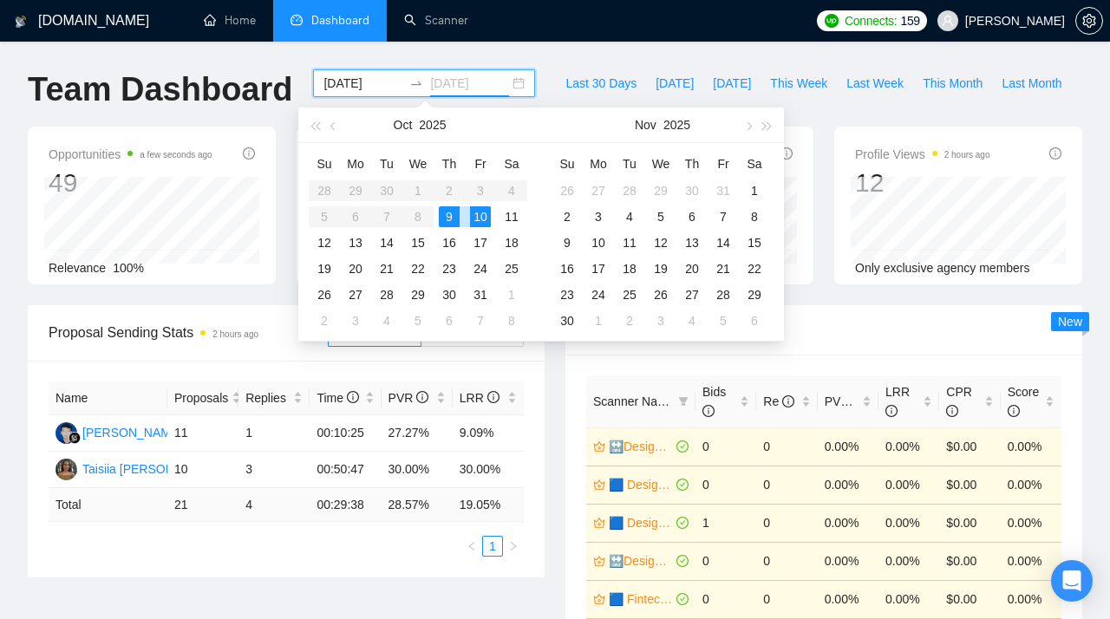
click at [479, 217] on div "10" at bounding box center [480, 216] width 21 height 21
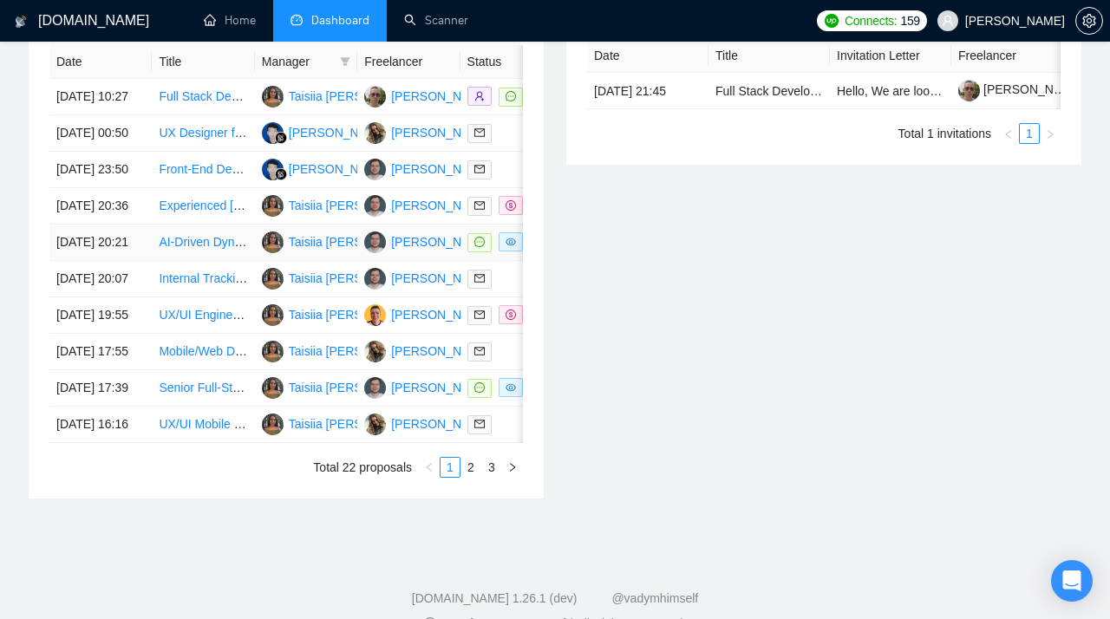
scroll to position [686, 0]
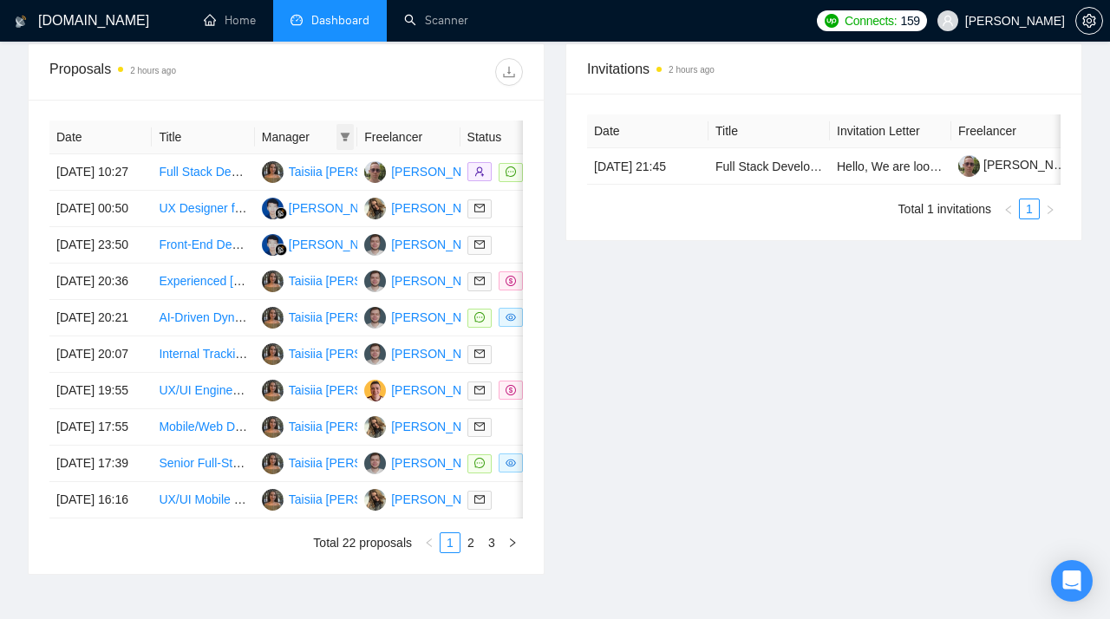
click at [350, 133] on icon "filter" at bounding box center [345, 137] width 10 height 10
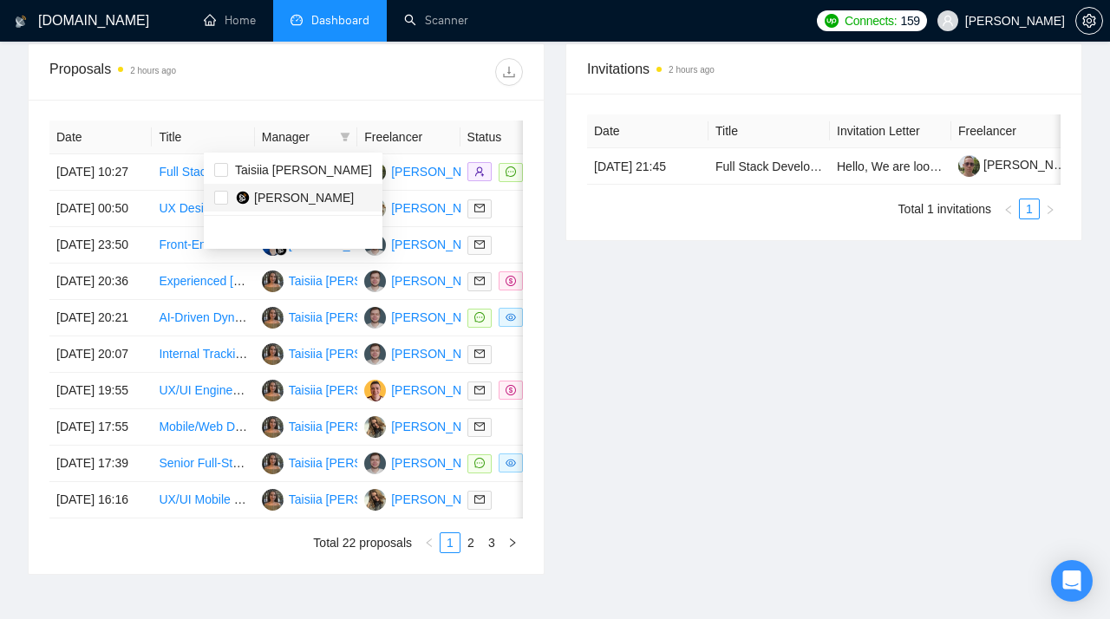
click at [283, 199] on span "[PERSON_NAME]" at bounding box center [304, 198] width 100 height 14
checkbox input "true"
click at [204, 78] on div "Proposals 2 hours ago" at bounding box center [167, 72] width 237 height 28
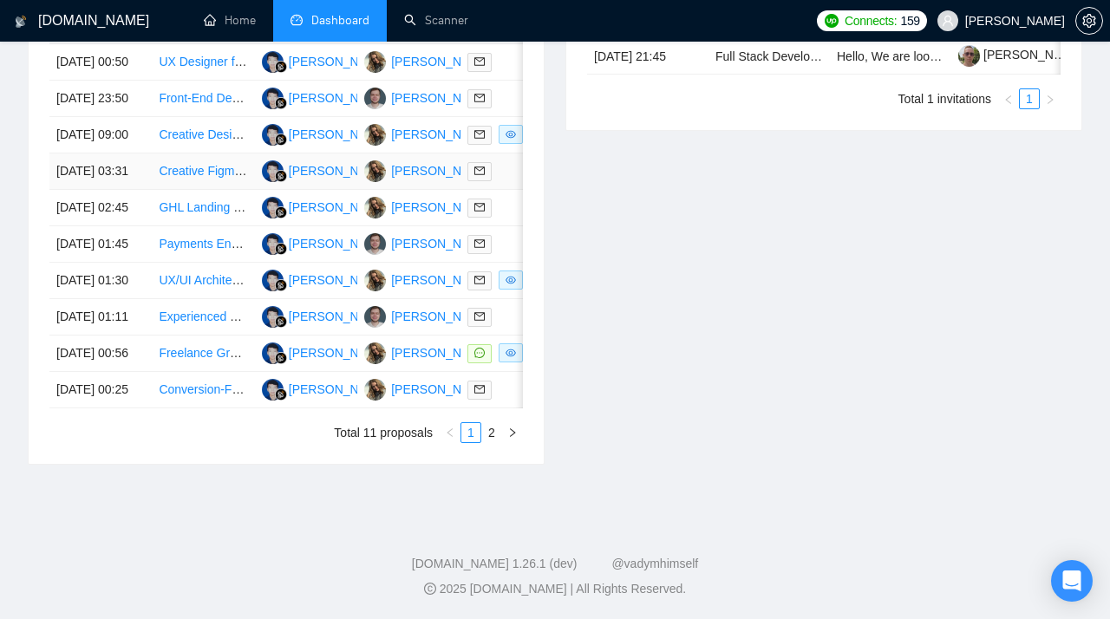
scroll to position [909, 0]
click at [491, 442] on link "2" at bounding box center [491, 432] width 19 height 19
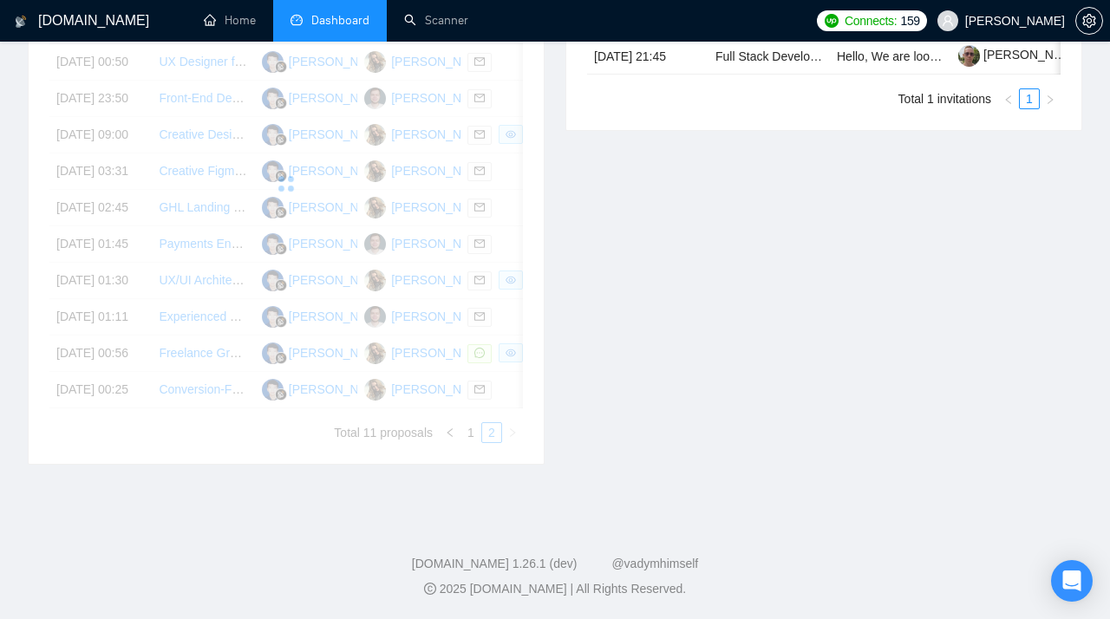
scroll to position [485, 0]
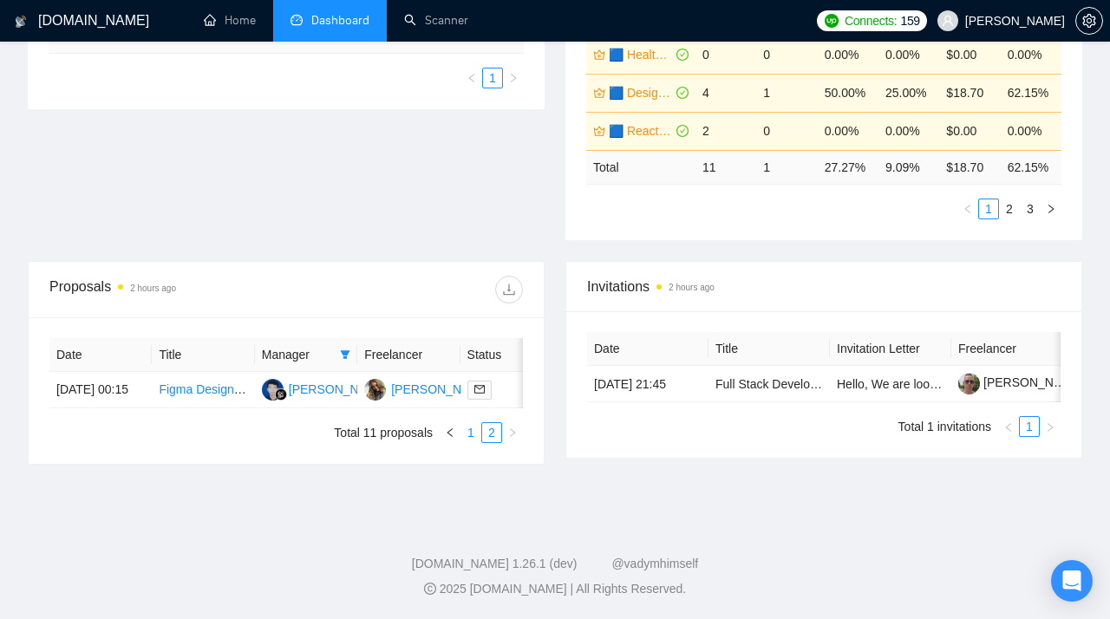
click at [466, 432] on link "1" at bounding box center [470, 432] width 19 height 19
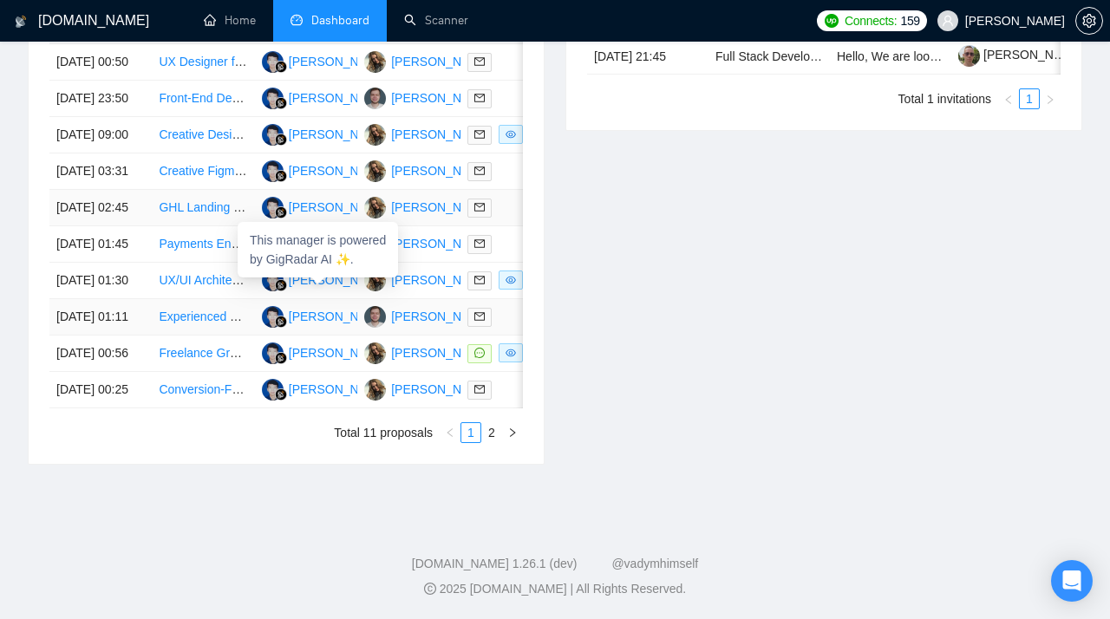
scroll to position [804, 0]
click at [495, 442] on link "2" at bounding box center [491, 432] width 19 height 19
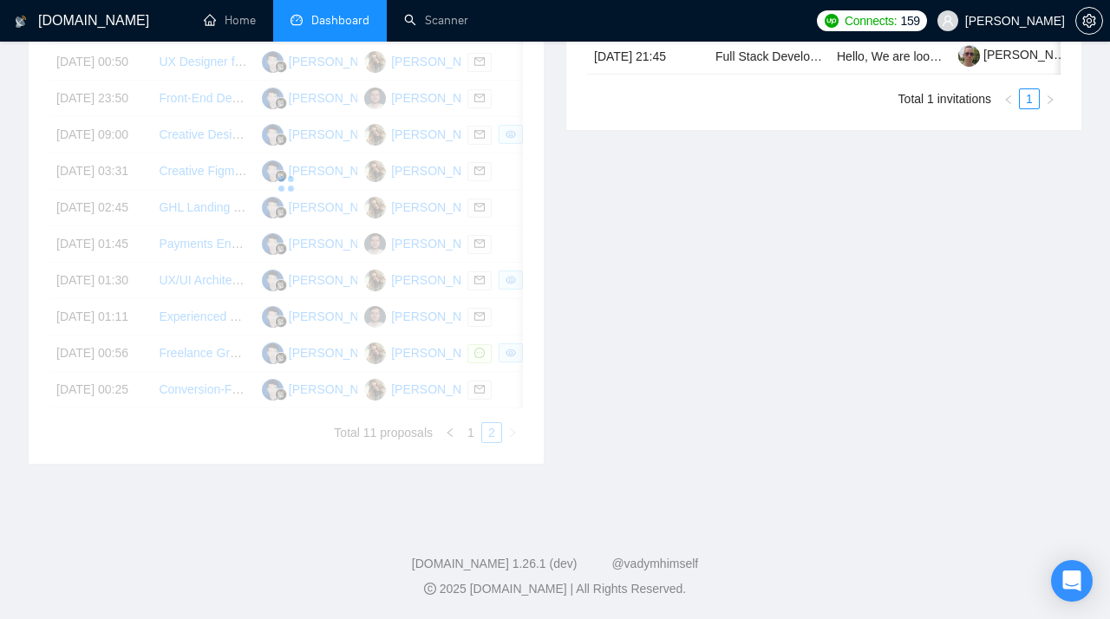
scroll to position [485, 0]
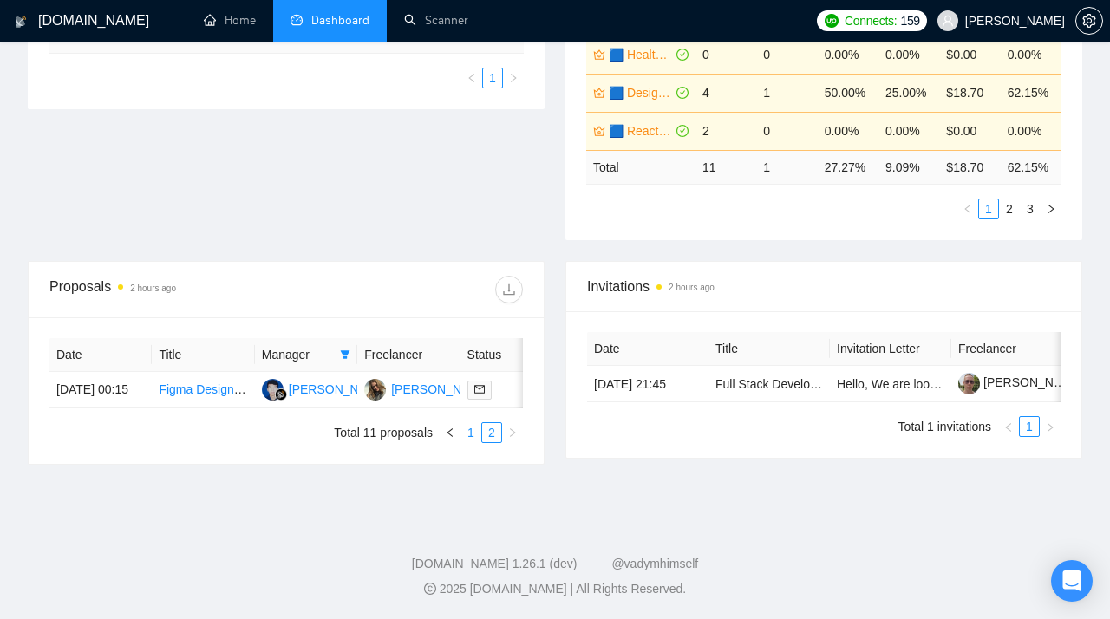
click at [475, 431] on link "1" at bounding box center [470, 432] width 19 height 19
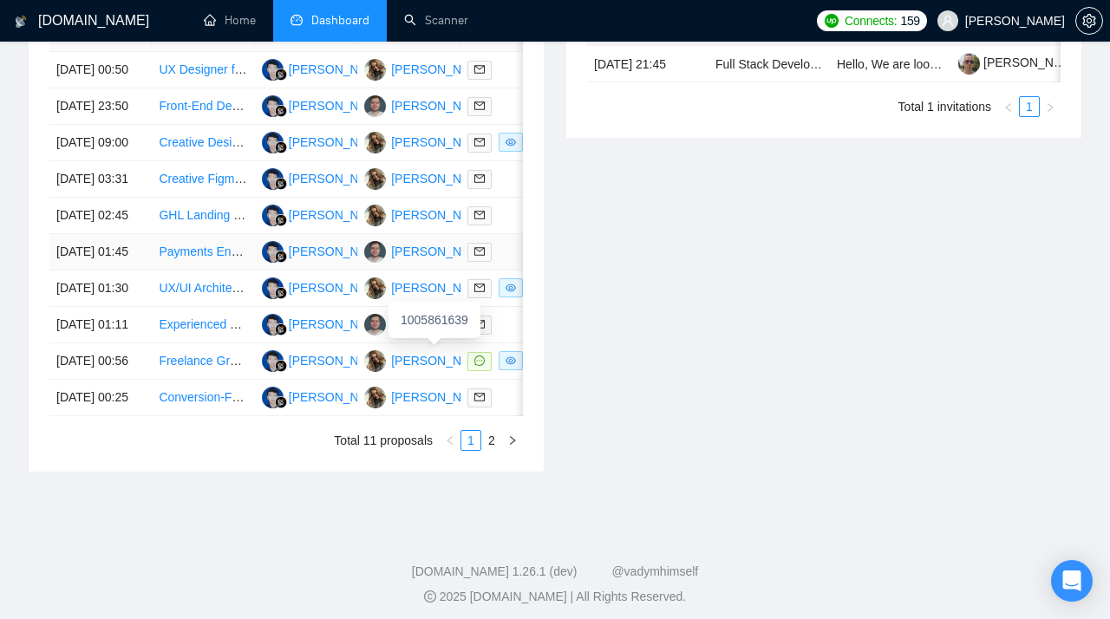
scroll to position [802, 0]
